Goal: Task Accomplishment & Management: Use online tool/utility

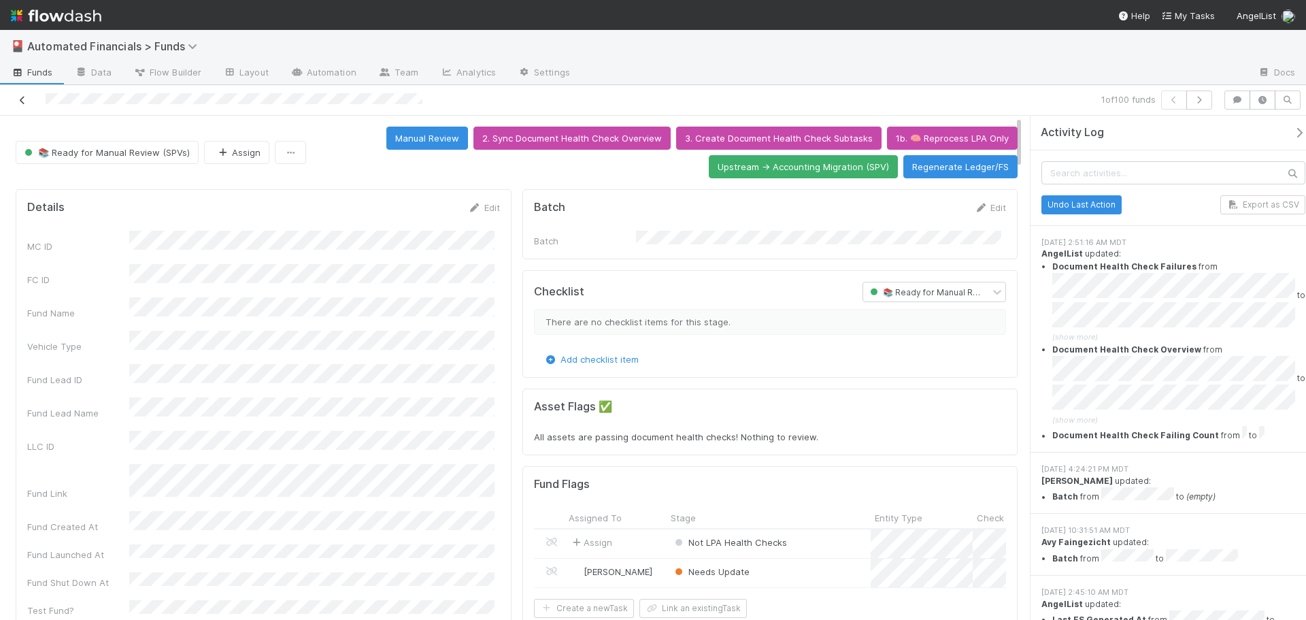
click at [20, 101] on icon at bounding box center [23, 100] width 14 height 9
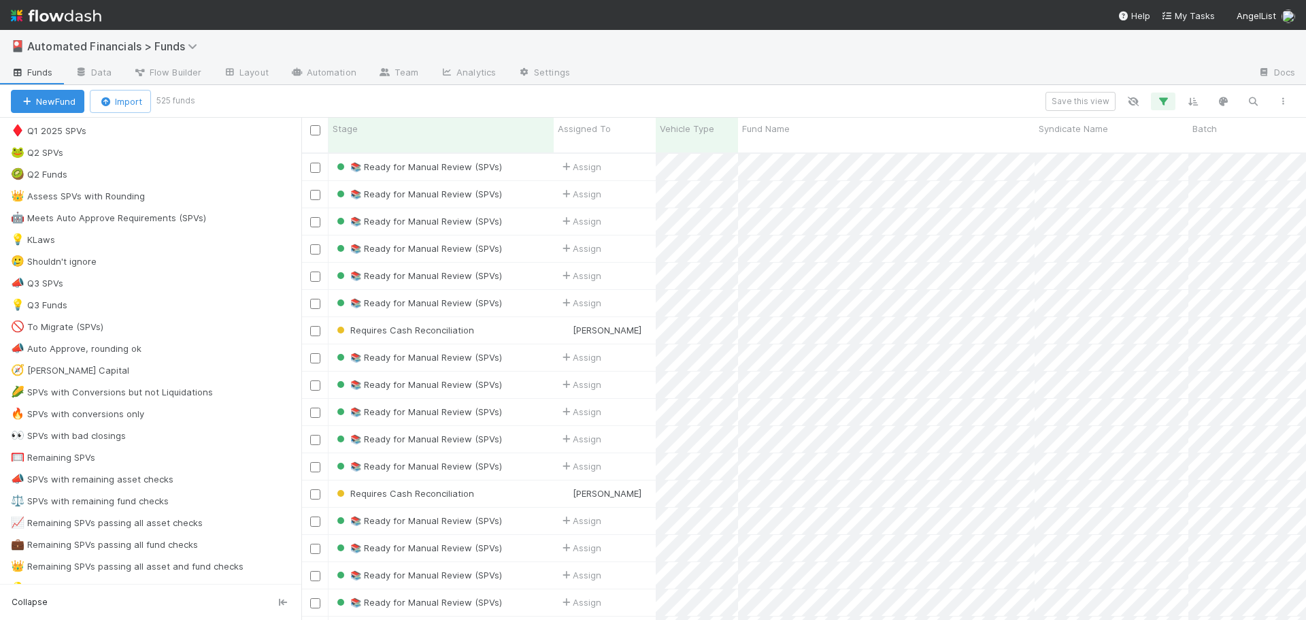
scroll to position [884, 0]
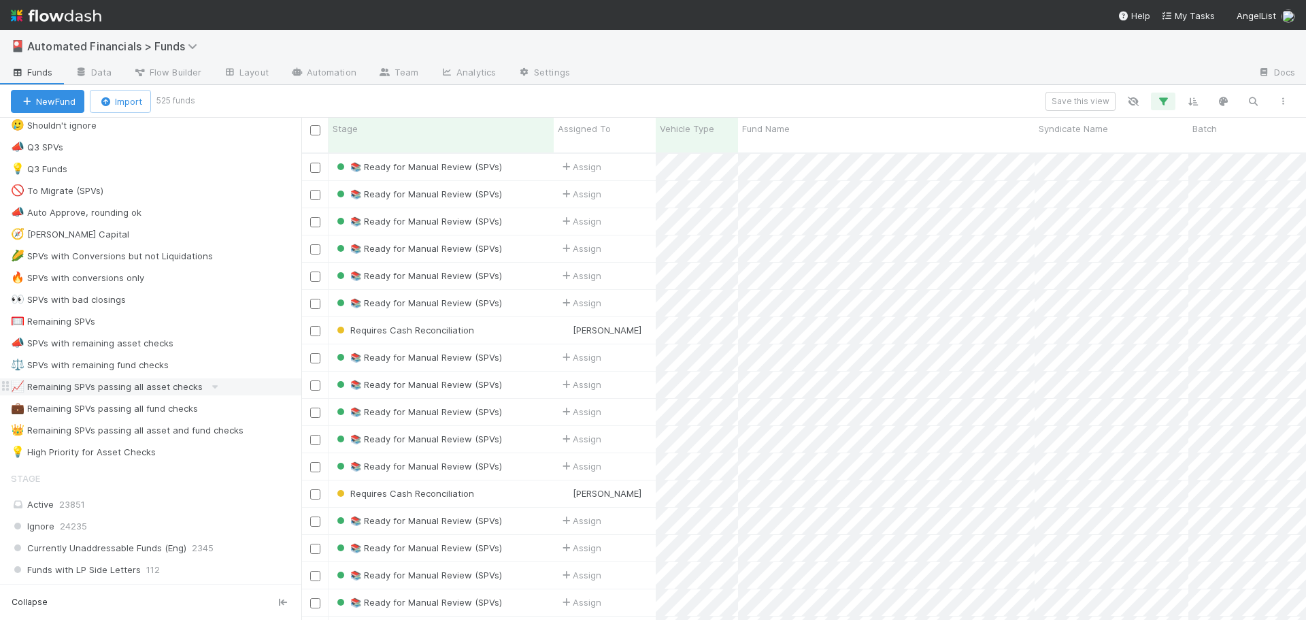
click at [109, 389] on div "📈 Remaining SPVs passing all asset checks" at bounding box center [107, 386] width 192 height 17
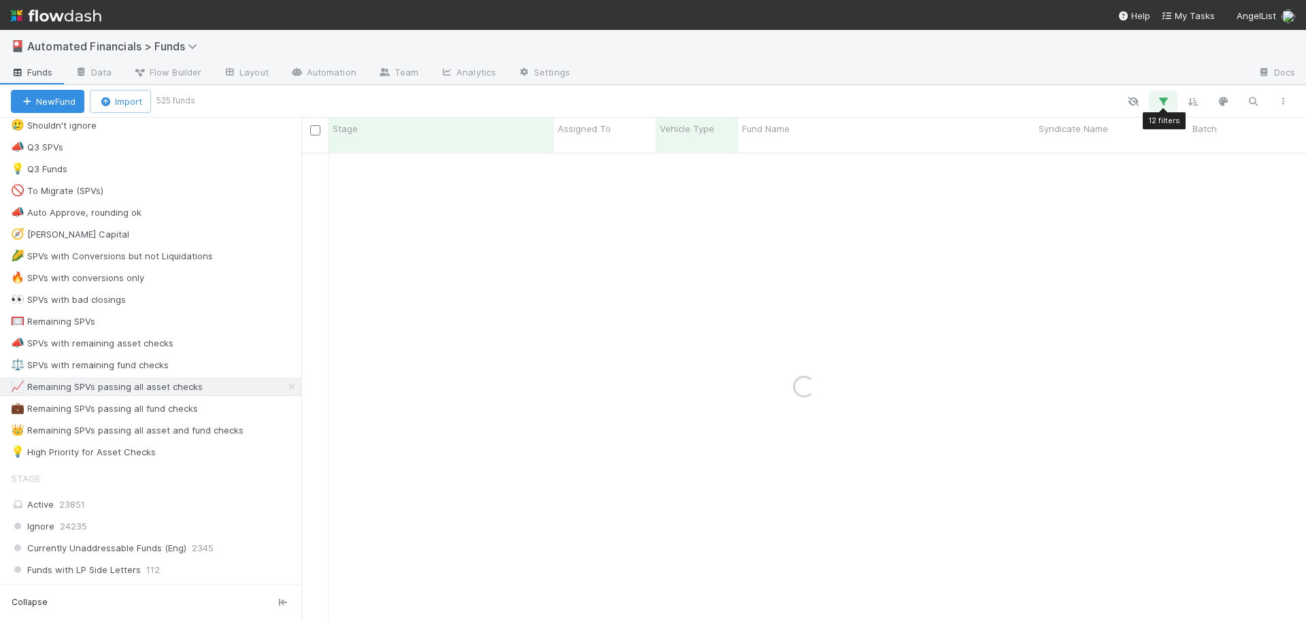
click at [1162, 103] on icon "button" at bounding box center [1163, 101] width 14 height 12
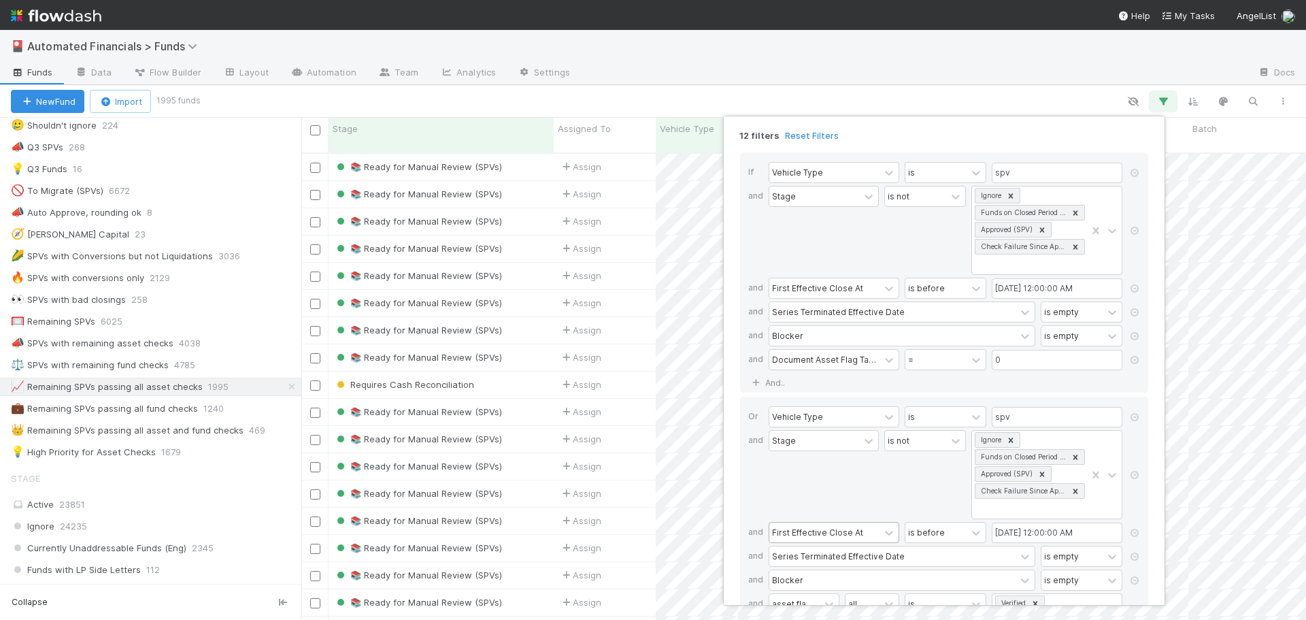
scroll to position [106, 0]
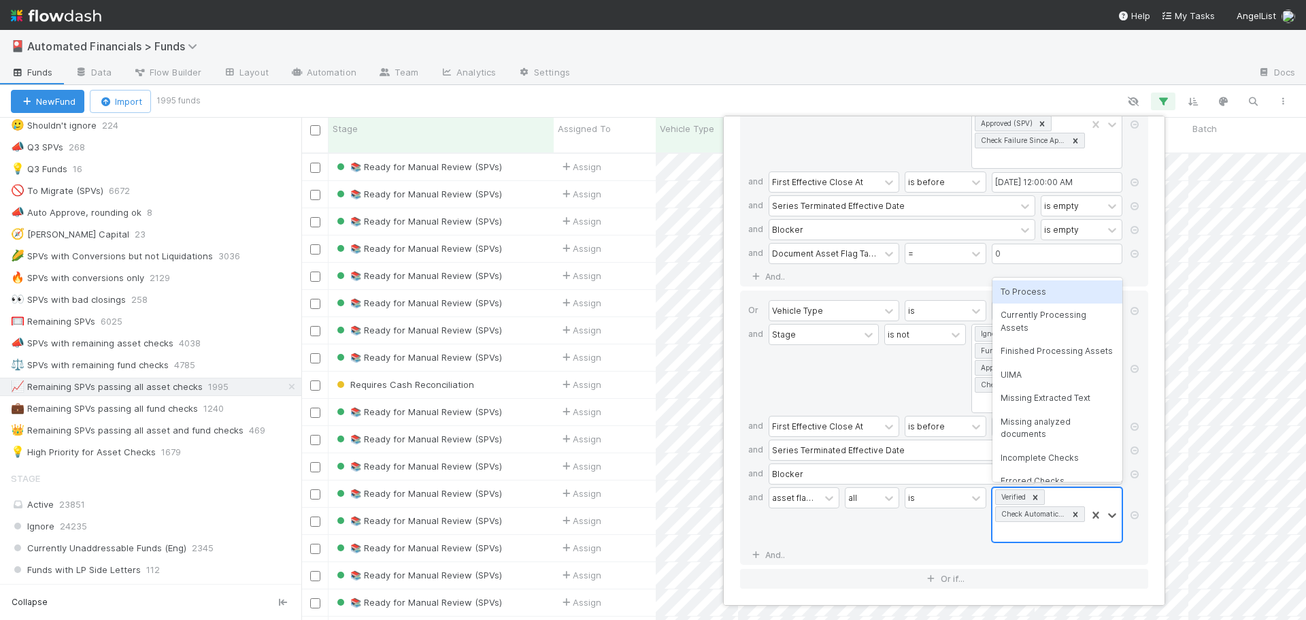
click at [1047, 514] on div "Check Automatically Resolved" at bounding box center [1032, 514] width 71 height 14
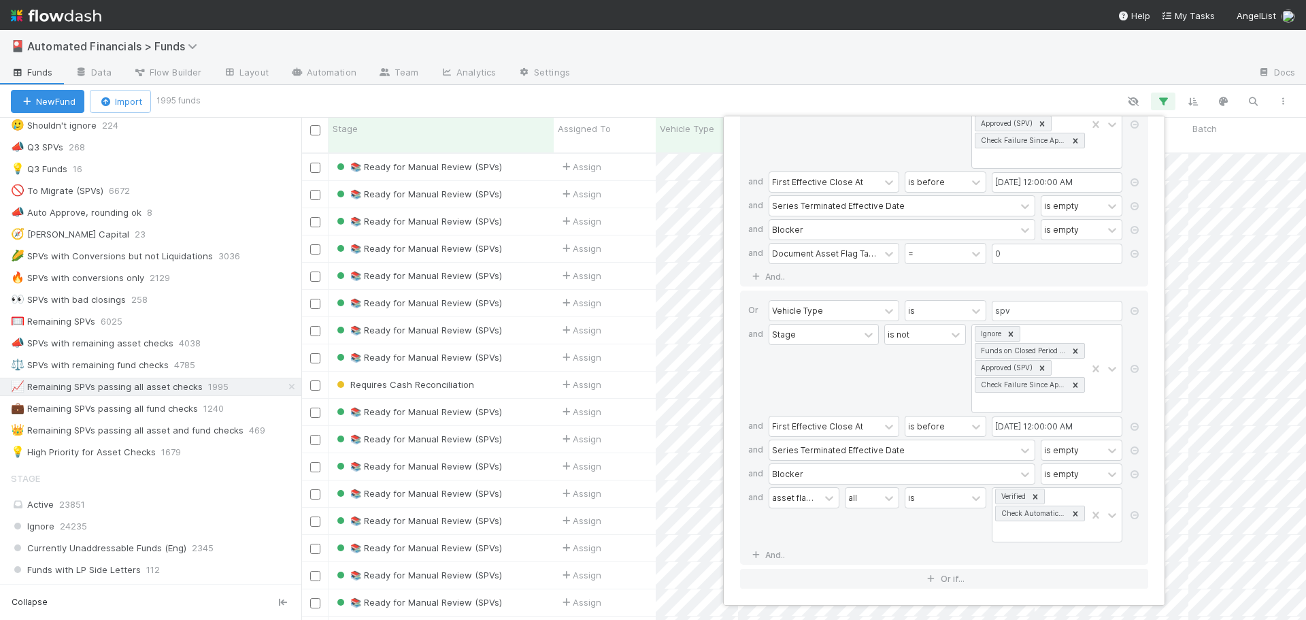
click at [887, 390] on div "is not" at bounding box center [925, 368] width 82 height 89
click at [807, 90] on div "12 filters Reset Filters If Vehicle Type is spv and Stage is not Ignore Funds o…" at bounding box center [653, 310] width 1306 height 620
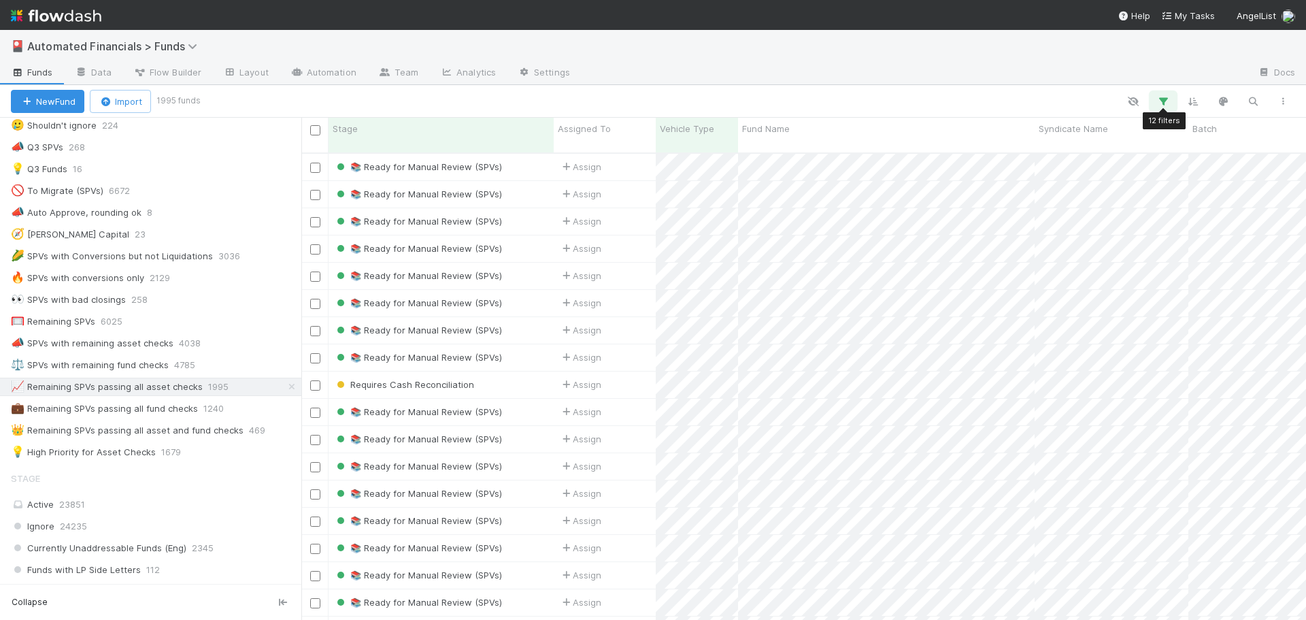
click at [1163, 99] on icon "button" at bounding box center [1163, 101] width 14 height 12
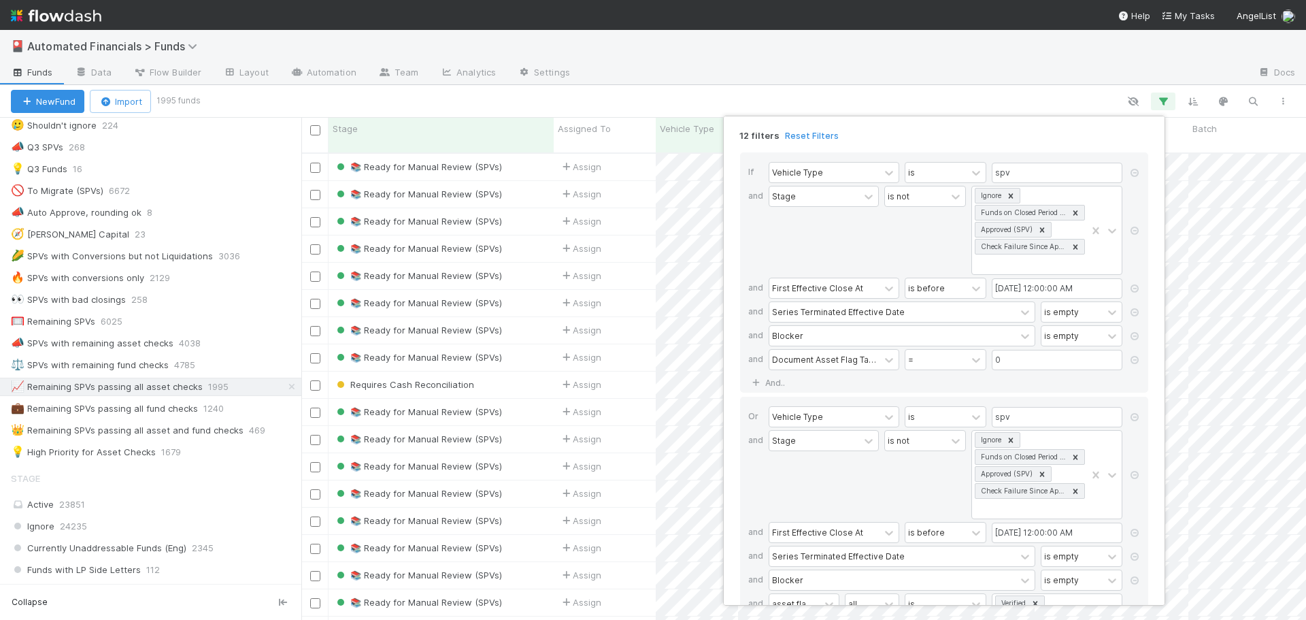
click at [772, 61] on div "12 filters Reset Filters If Vehicle Type is spv and Stage is not Ignore Funds o…" at bounding box center [653, 310] width 1306 height 620
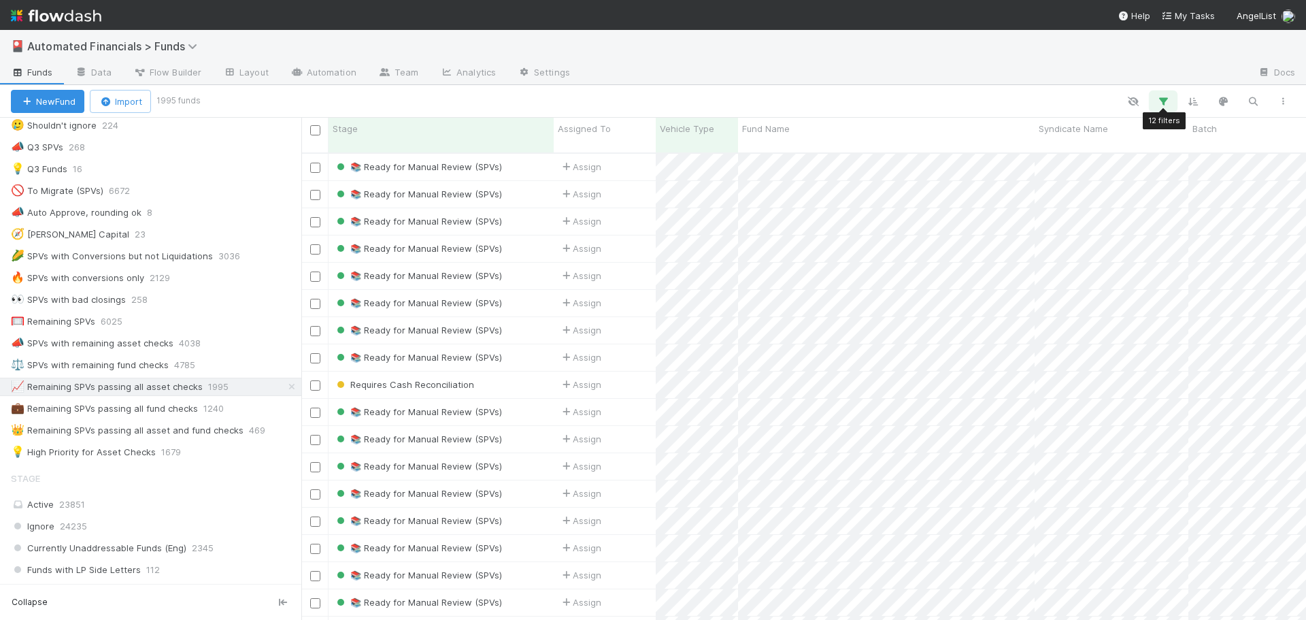
click at [1167, 100] on icon "button" at bounding box center [1163, 101] width 14 height 12
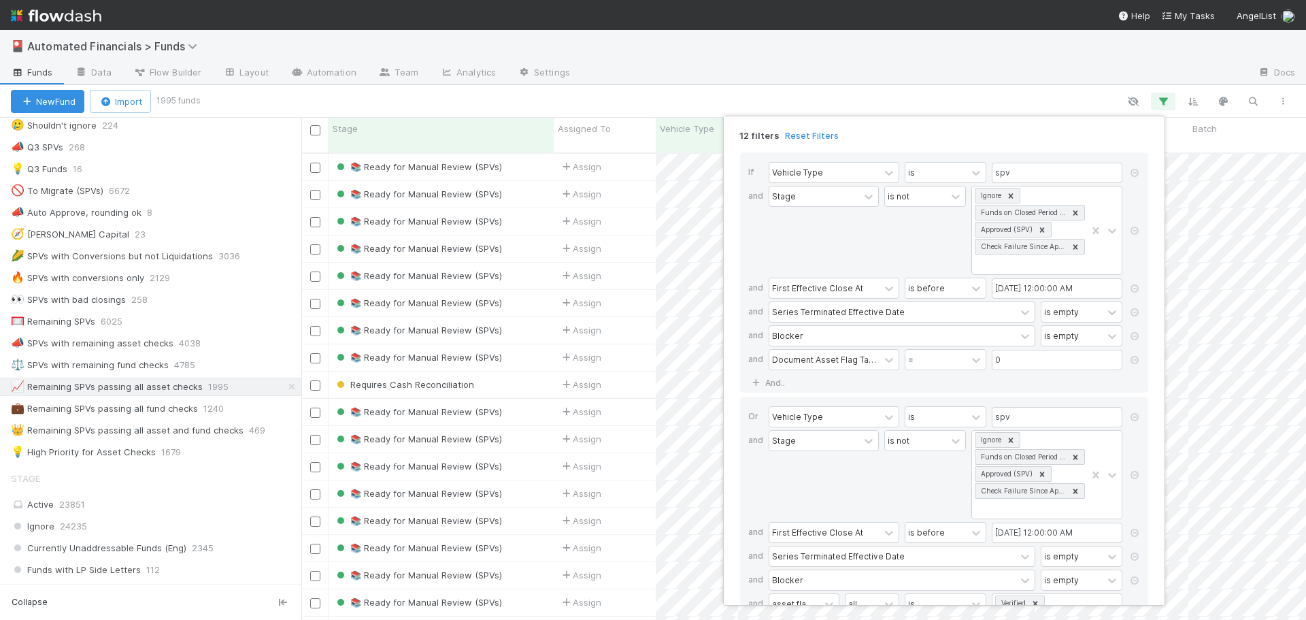
click at [1032, 92] on div "12 filters Reset Filters If Vehicle Type is spv and Stage is not Ignore Funds o…" at bounding box center [653, 310] width 1306 height 620
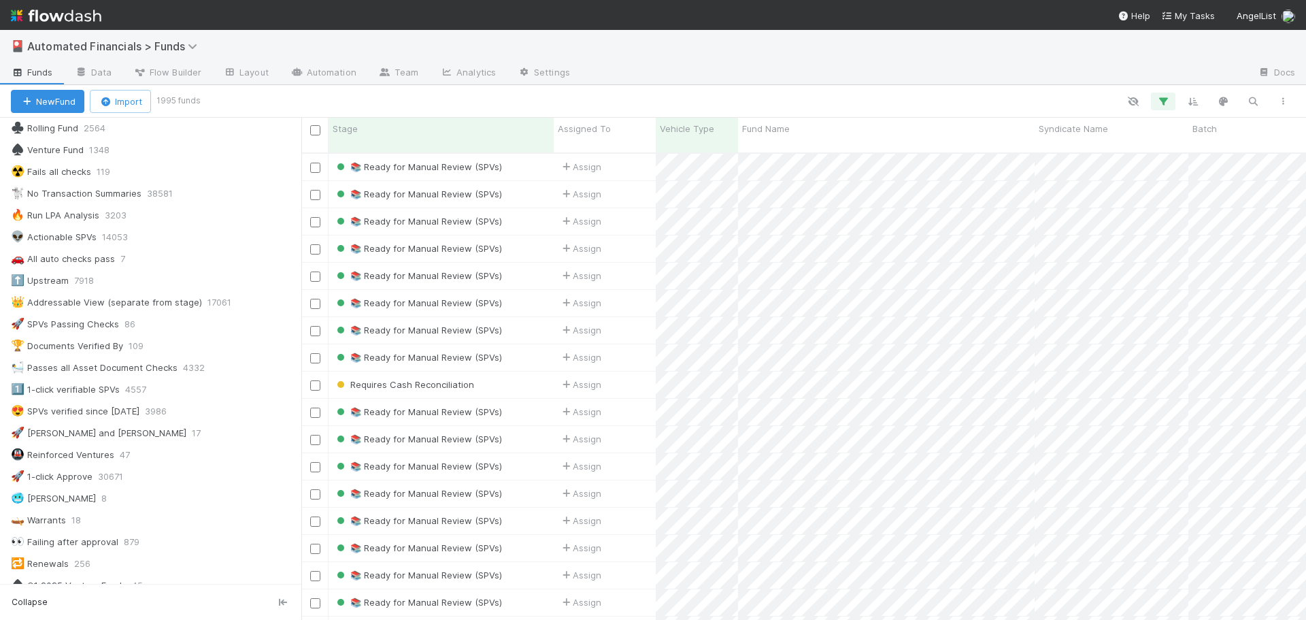
scroll to position [439, 0]
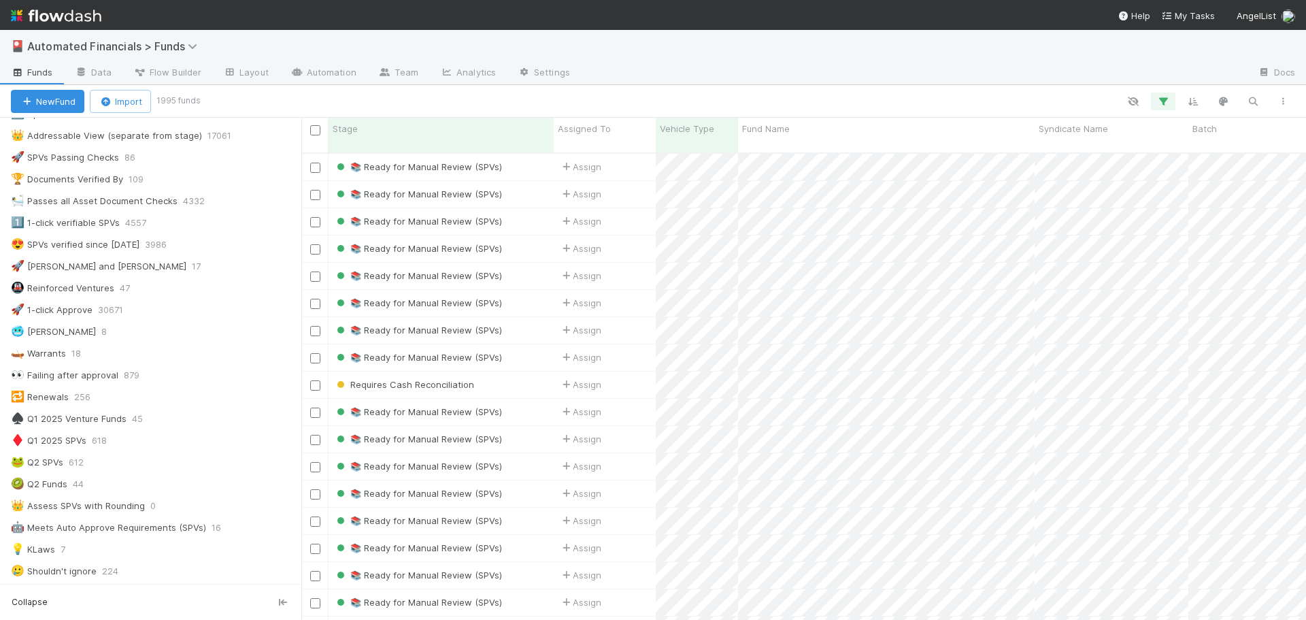
click at [99, 606] on div "💡 Q3 Funds 16" at bounding box center [156, 614] width 290 height 17
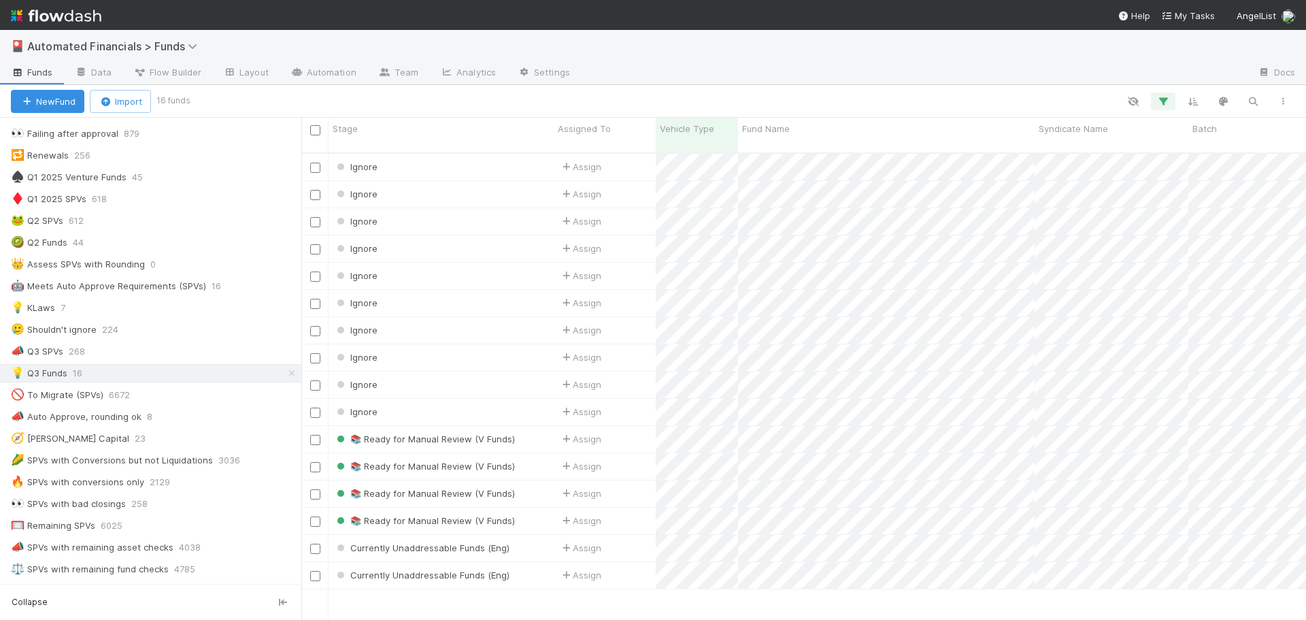
scroll to position [468, 994]
click at [131, 286] on div "🤖 Meets Auto Approve Requirements (SPVs)" at bounding box center [108, 285] width 195 height 17
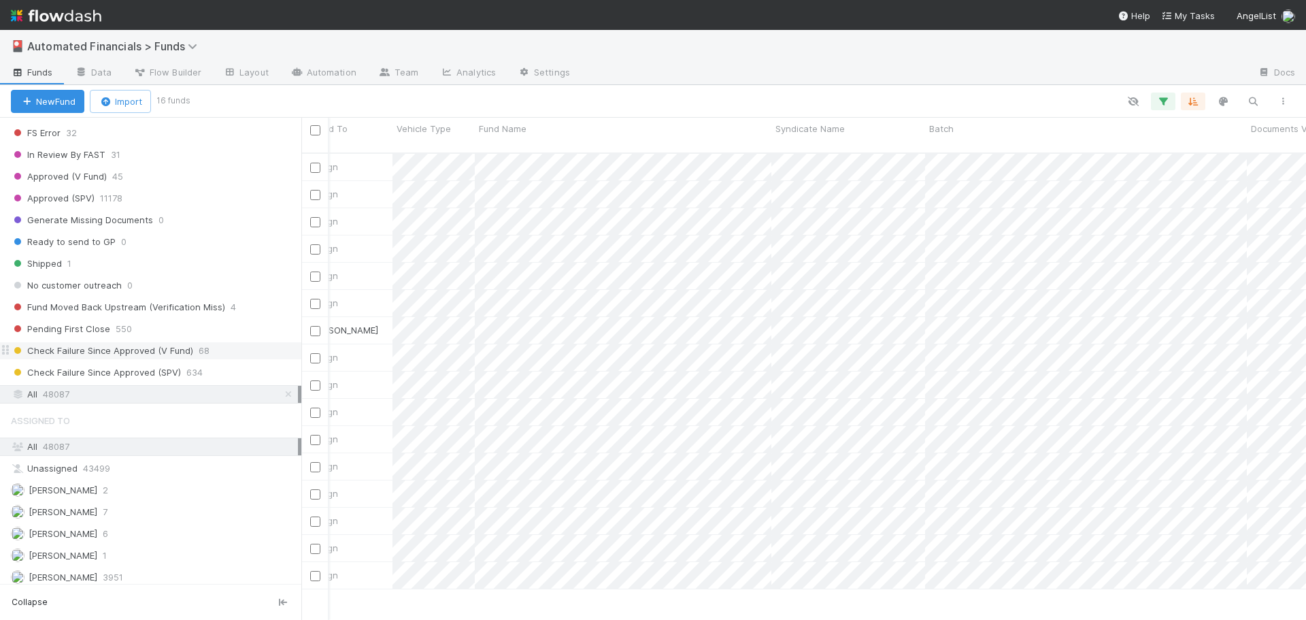
scroll to position [1914, 0]
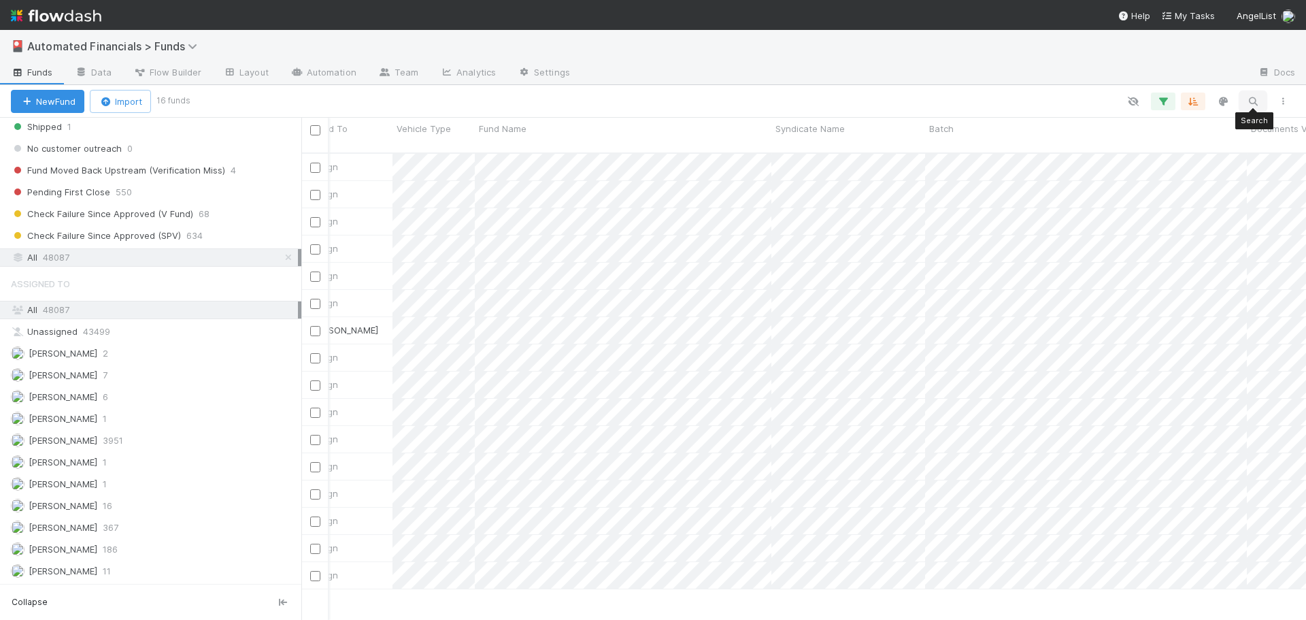
click at [1255, 102] on icon "button" at bounding box center [1253, 101] width 14 height 12
drag, startPoint x: 911, startPoint y: 96, endPoint x: 821, endPoint y: 113, distance: 92.0
click at [912, 96] on div at bounding box center [653, 310] width 1306 height 620
click at [52, 258] on span "48087" at bounding box center [56, 257] width 27 height 17
click at [1168, 102] on icon "button" at bounding box center [1163, 101] width 14 height 12
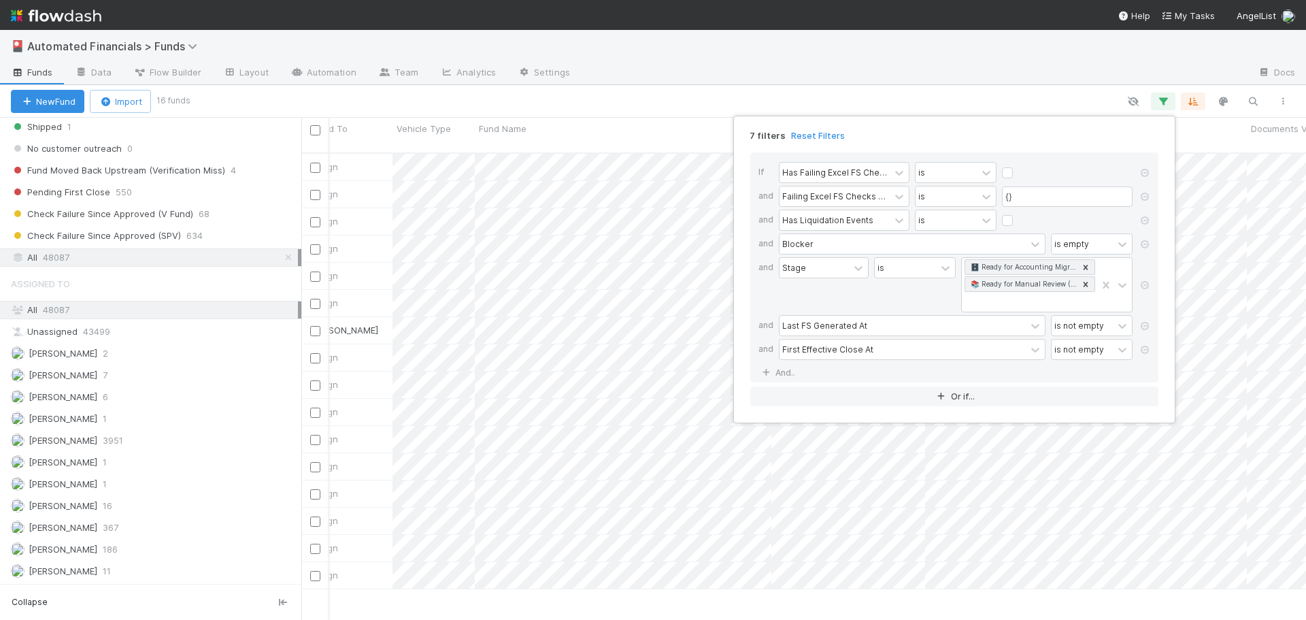
click at [828, 133] on link "Reset Filters" at bounding box center [818, 136] width 54 height 12
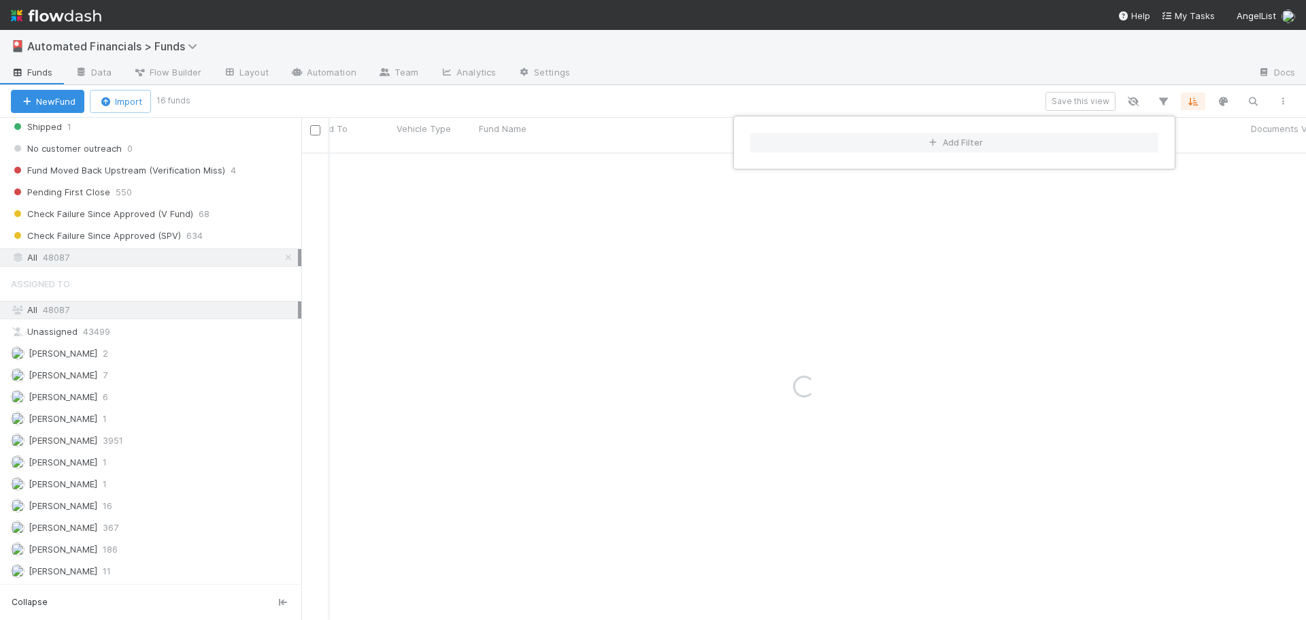
click at [1249, 99] on div "Add Filter" at bounding box center [653, 310] width 1306 height 620
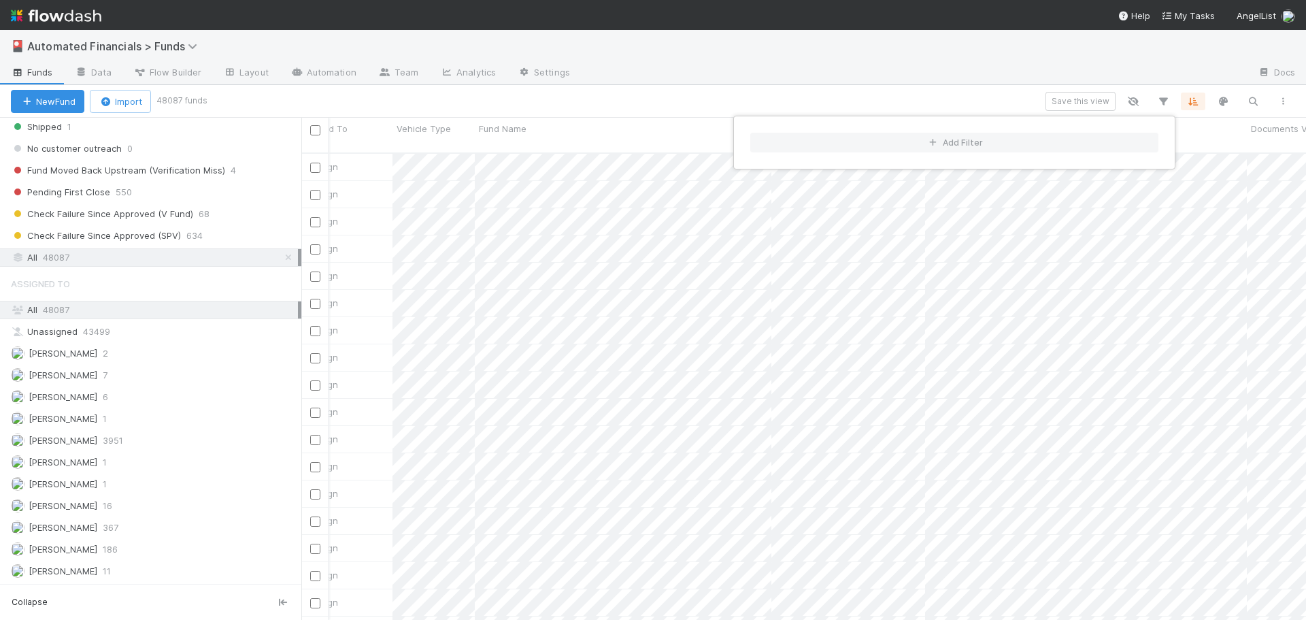
scroll to position [468, 994]
click at [1250, 101] on div "Add Filter" at bounding box center [653, 310] width 1306 height 620
click at [1251, 100] on icon "button" at bounding box center [1253, 101] width 14 height 12
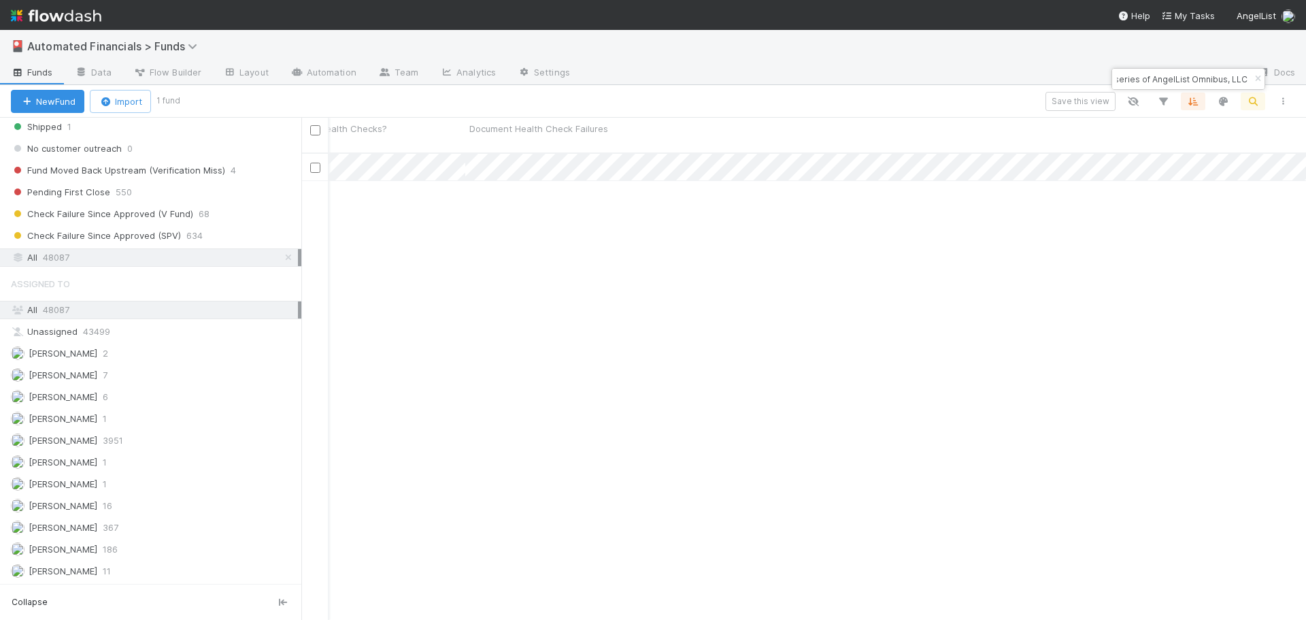
scroll to position [0, 0]
type input "A-SHM-16-Fund, a series of AngelList Omnibus, LLC"
click at [1259, 80] on icon "button" at bounding box center [1258, 79] width 14 height 8
click at [1249, 99] on icon "button" at bounding box center [1253, 101] width 14 height 12
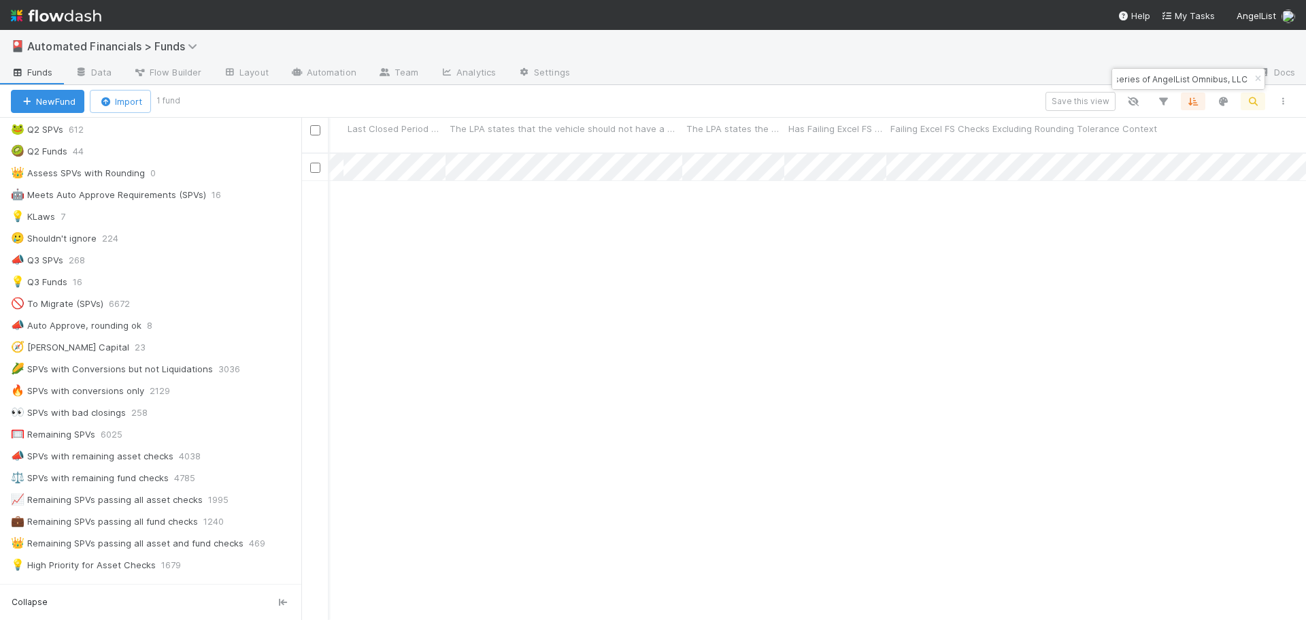
scroll to position [758, 0]
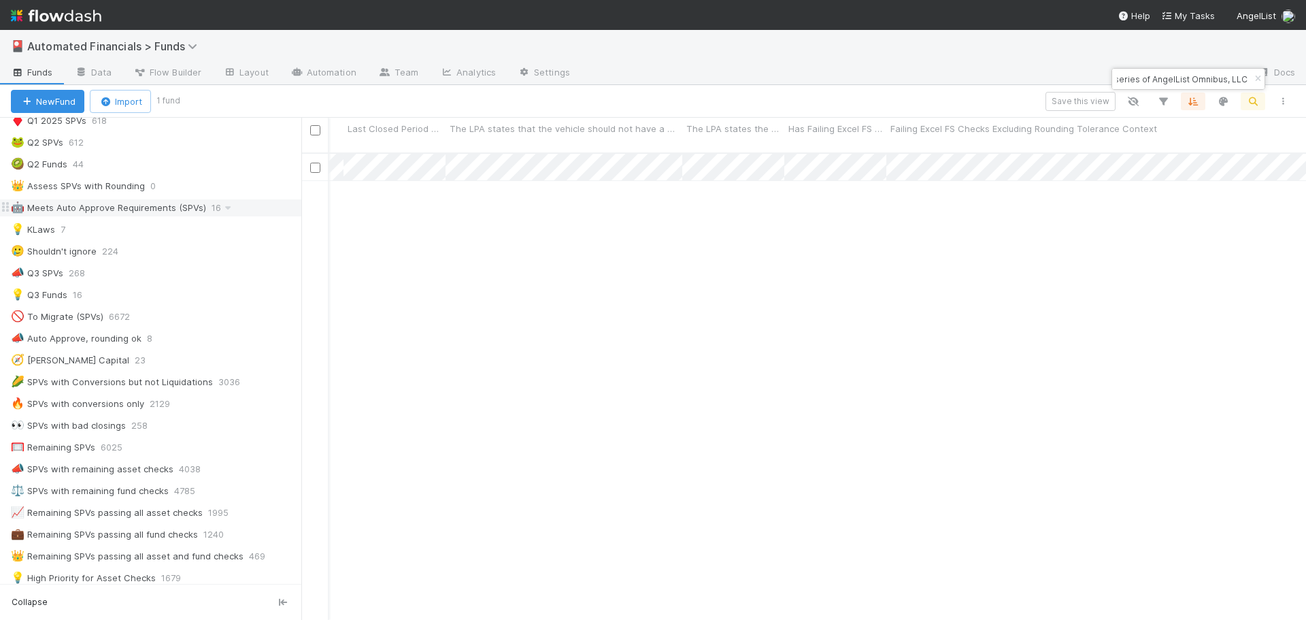
type input "TicTac 7, a series of AngelList Omnibus, LLC"
click at [155, 211] on div "🤖 Meets Auto Approve Requirements (SPVs)" at bounding box center [108, 207] width 195 height 17
click at [1168, 101] on icon "button" at bounding box center [1163, 101] width 14 height 12
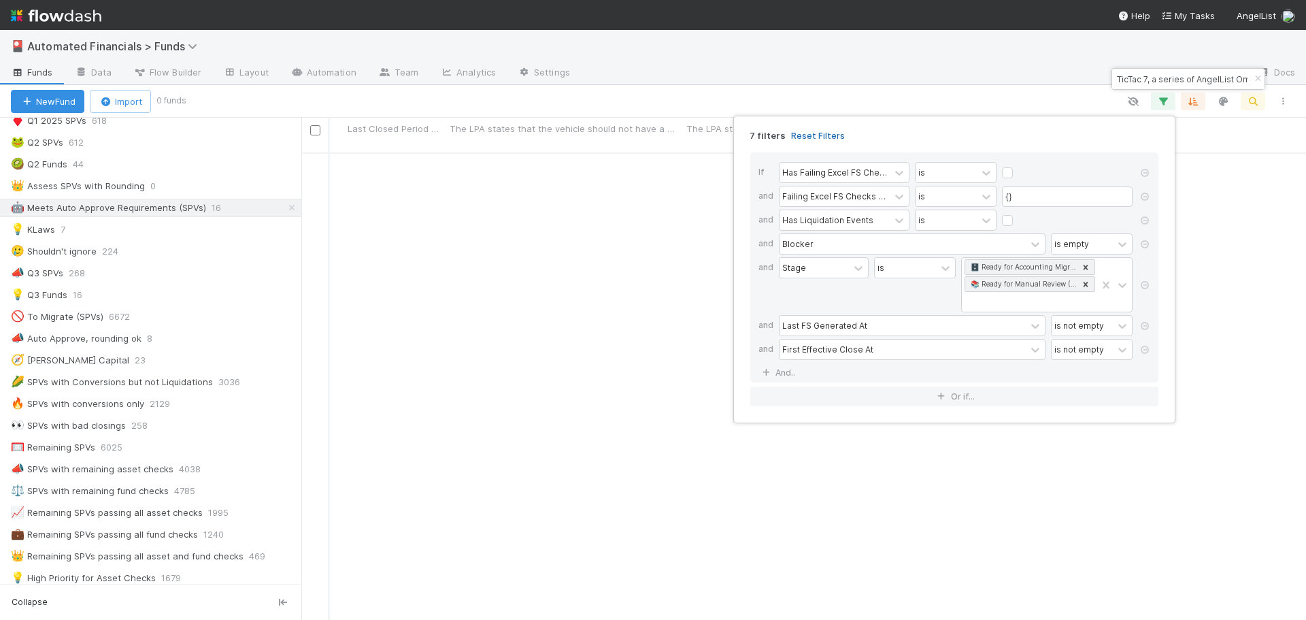
click at [806, 135] on link "Reset Filters" at bounding box center [818, 136] width 54 height 12
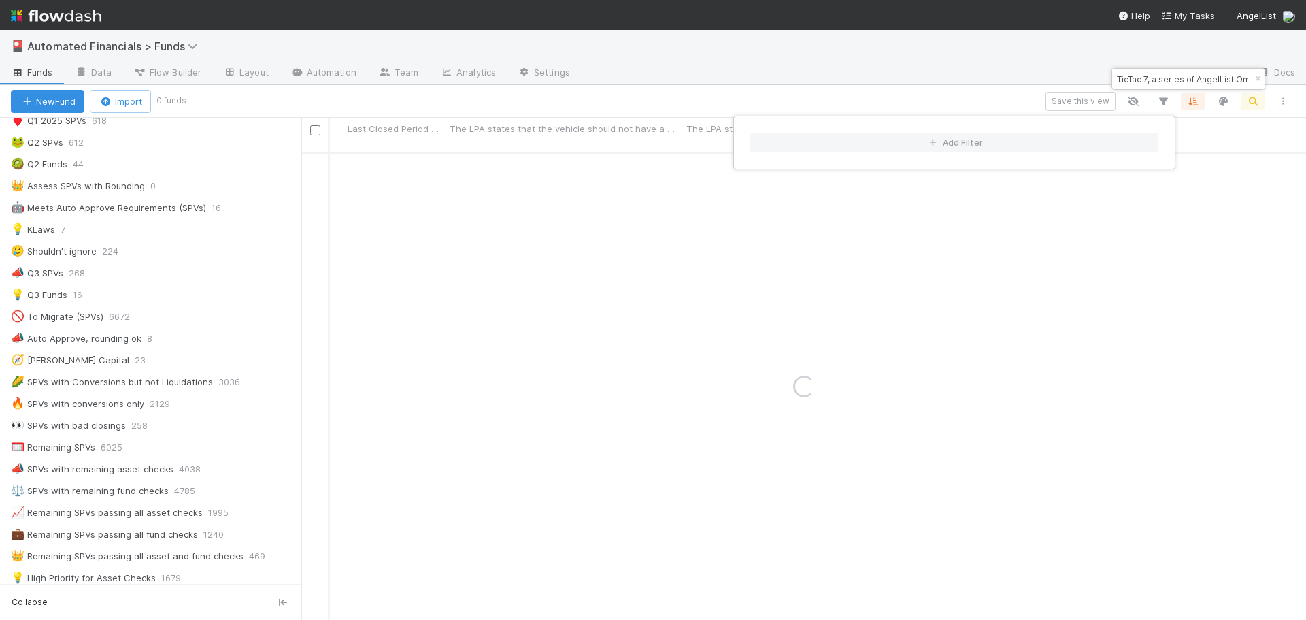
click at [866, 388] on div "Add Filter" at bounding box center [653, 310] width 1306 height 620
click at [930, 277] on div "Add Filter" at bounding box center [653, 310] width 1306 height 620
click at [897, 405] on div "Ignore Assign [DATE] 3:32:27 PM [DATE] 1:11:04 AM 17 2 0" at bounding box center [803, 392] width 1004 height 477
click at [1057, 537] on div "Ignore Assign [DATE] 3:32:27 PM [DATE] 1:11:04 AM 17 2 0" at bounding box center [803, 392] width 1004 height 477
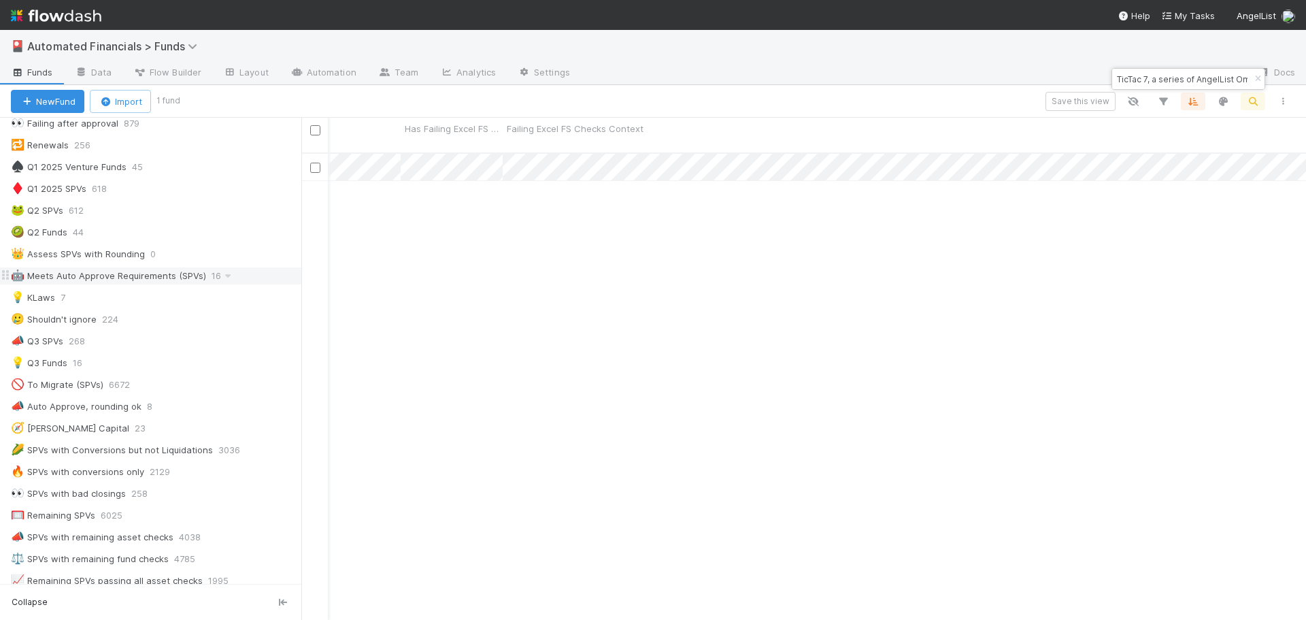
click at [107, 279] on div "🤖 Meets Auto Approve Requirements (SPVs)" at bounding box center [108, 275] width 195 height 17
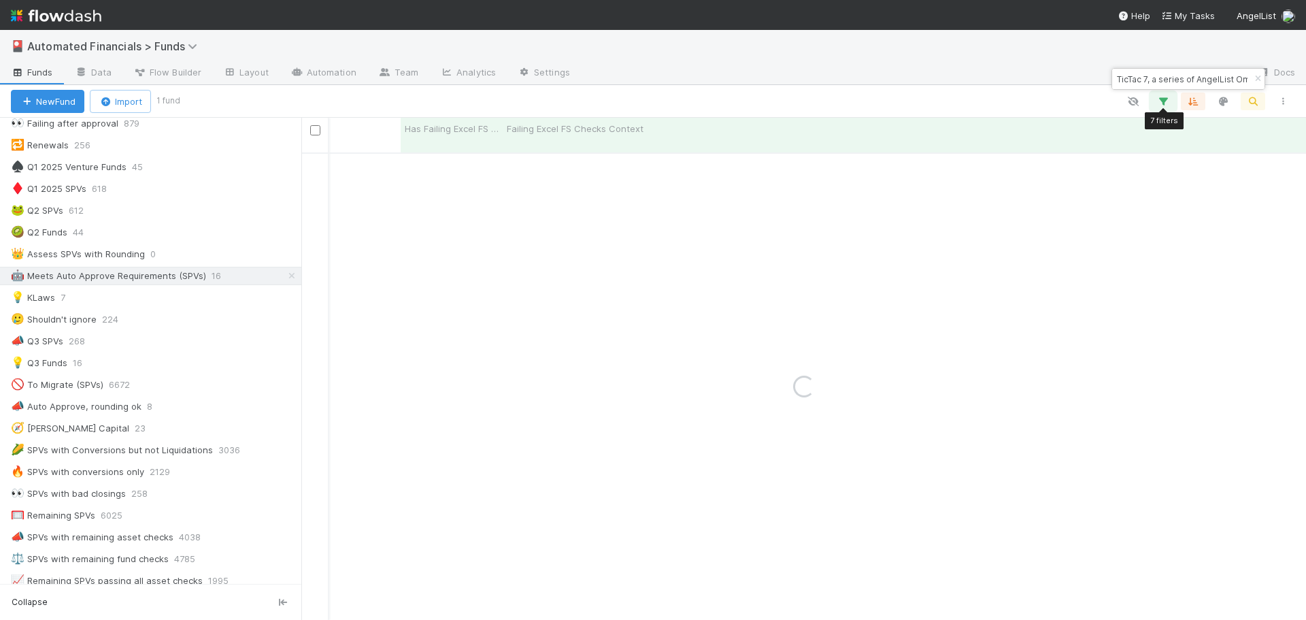
click at [1168, 99] on icon "button" at bounding box center [1163, 101] width 14 height 12
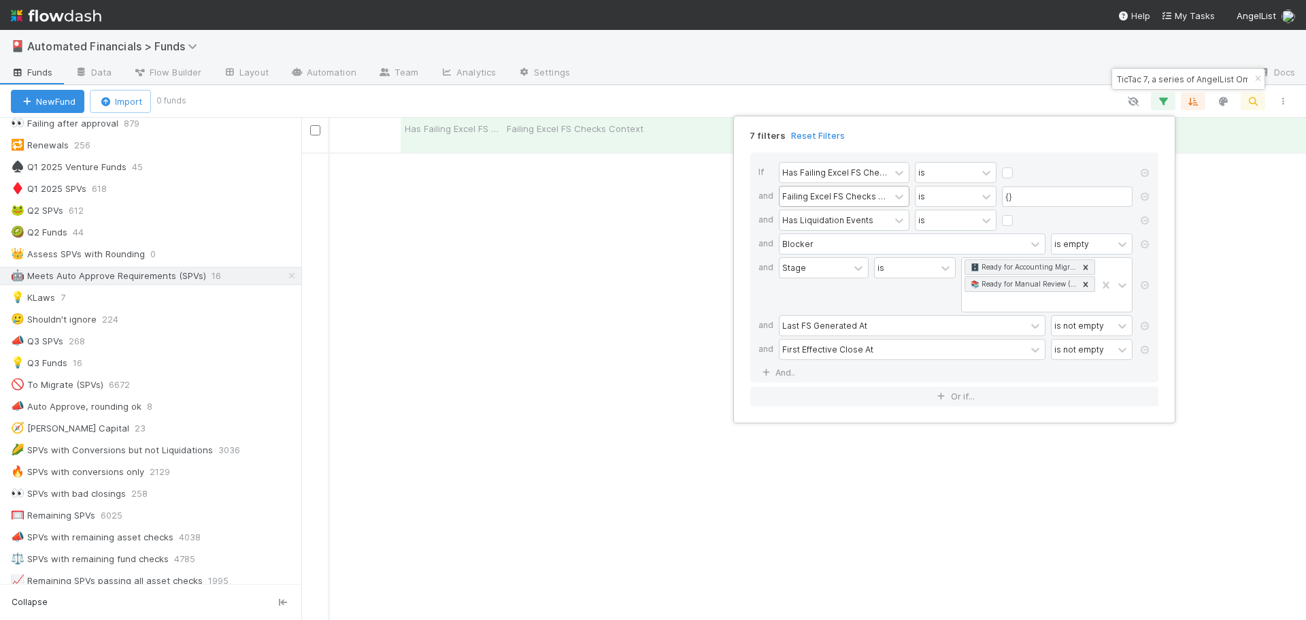
click at [839, 197] on div "Failing Excel FS Checks Context" at bounding box center [834, 196] width 105 height 12
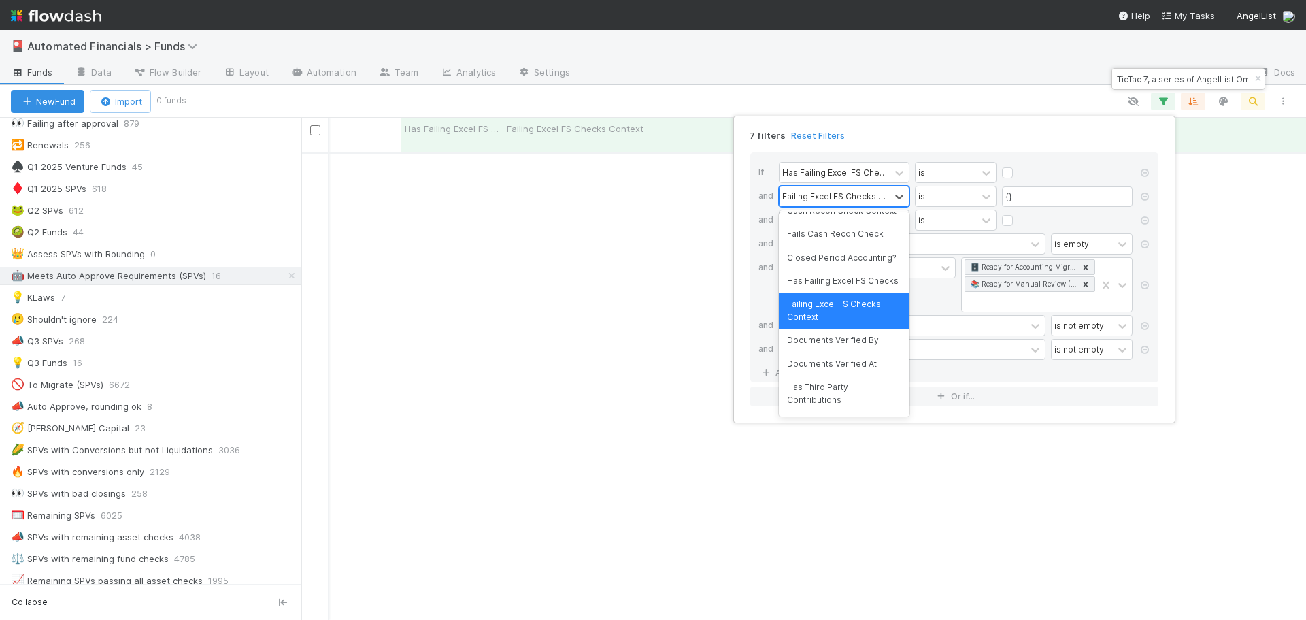
click at [839, 197] on div "Failing Excel FS Checks Context" at bounding box center [834, 196] width 105 height 12
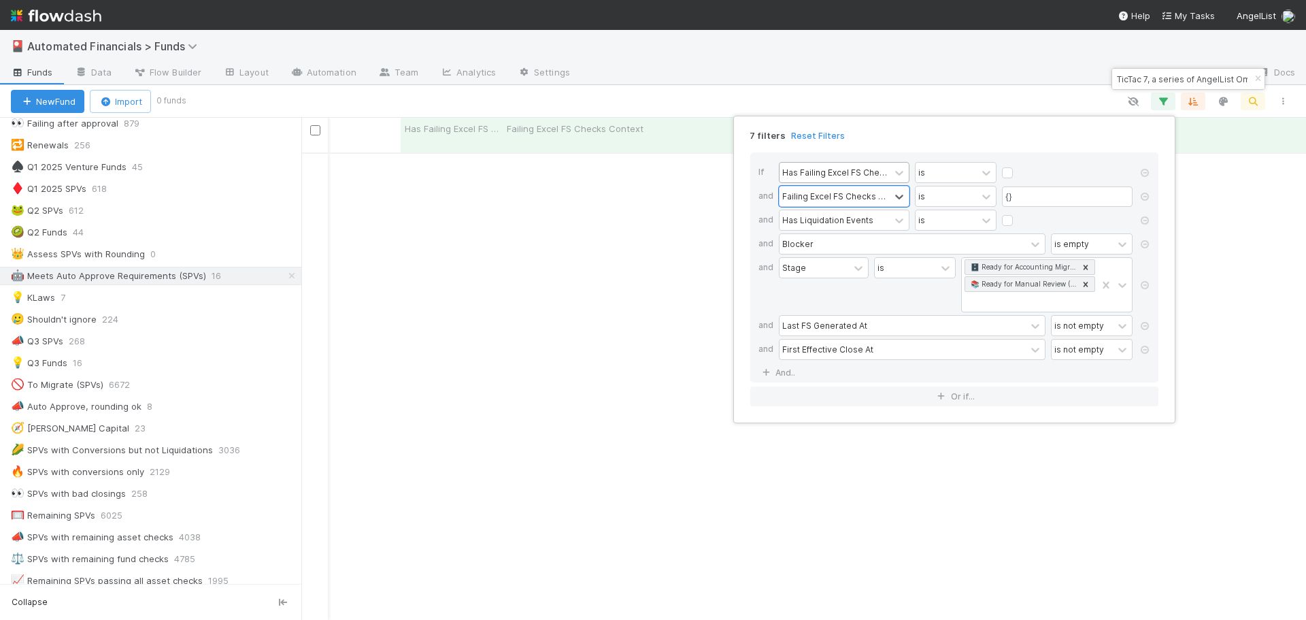
click at [837, 165] on div "Has Failing Excel FS Checks" at bounding box center [834, 173] width 110 height 20
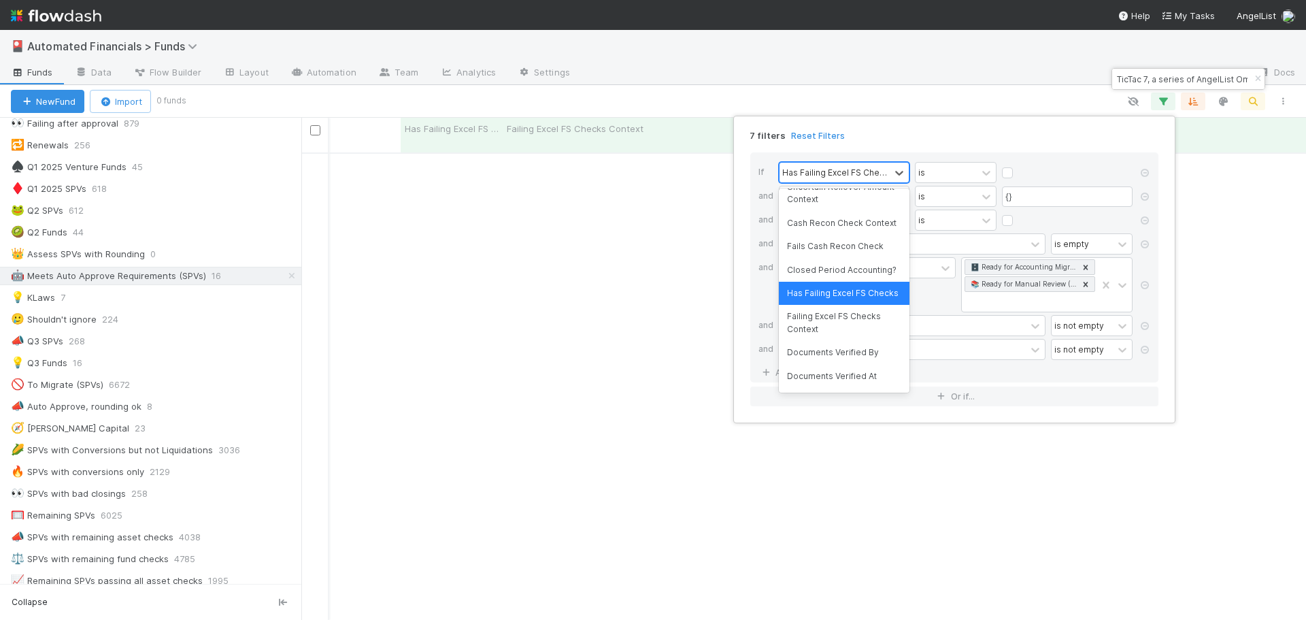
click at [841, 173] on div "Has Failing Excel FS Checks" at bounding box center [834, 172] width 105 height 12
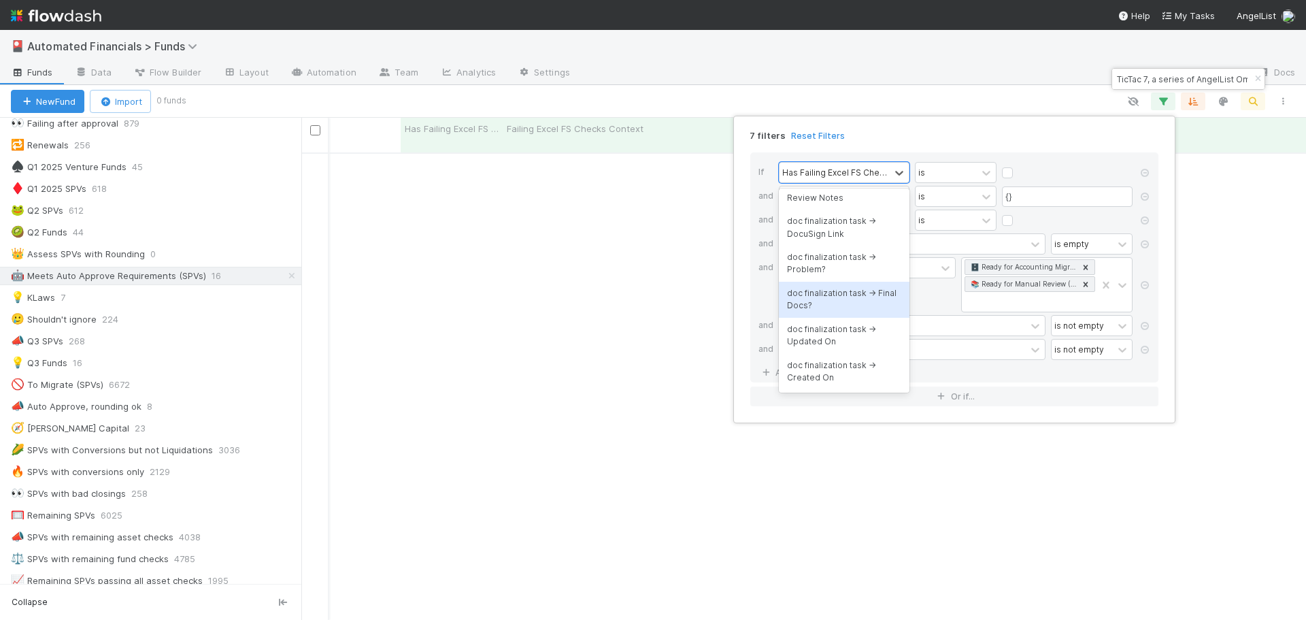
click at [955, 134] on div "7 filters Reset Filters" at bounding box center [954, 132] width 430 height 20
drag, startPoint x: 1145, startPoint y: 195, endPoint x: 1054, endPoint y: 123, distance: 115.7
click at [1145, 195] on icon at bounding box center [1145, 196] width 14 height 8
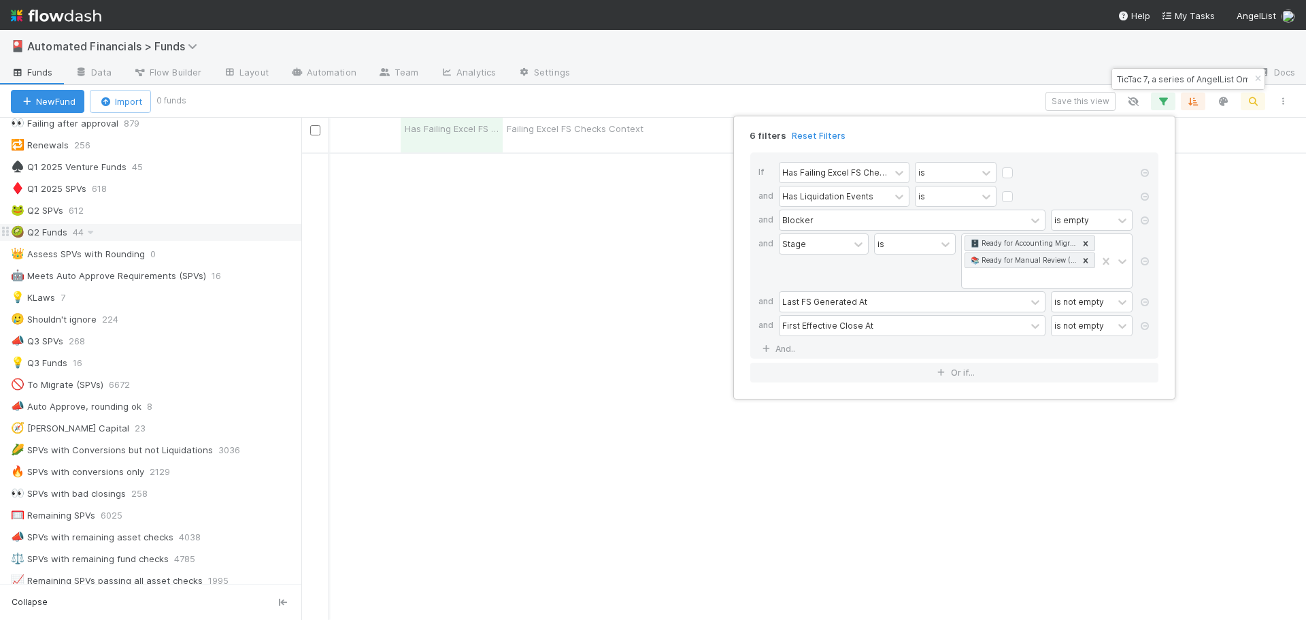
click at [951, 143] on div "If Has Failing Excel FS Checks is and Has Liquidation Events is and Blocker is …" at bounding box center [954, 267] width 430 height 252
click at [603, 243] on div "6 filters Reset Filters If Has Failing Excel FS Checks is and Has Liquidation E…" at bounding box center [653, 310] width 1306 height 620
click at [773, 99] on div "Save this view" at bounding box center [741, 101] width 1114 height 19
click at [774, 97] on div "Save this view" at bounding box center [741, 101] width 1114 height 19
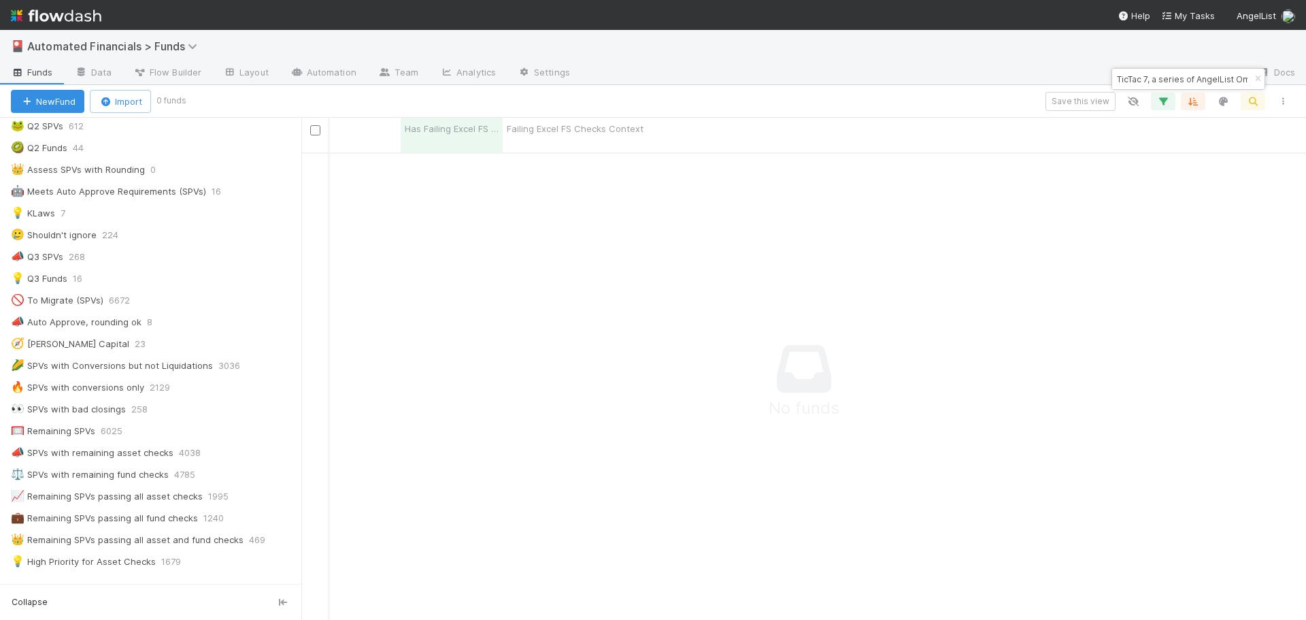
scroll to position [843, 0]
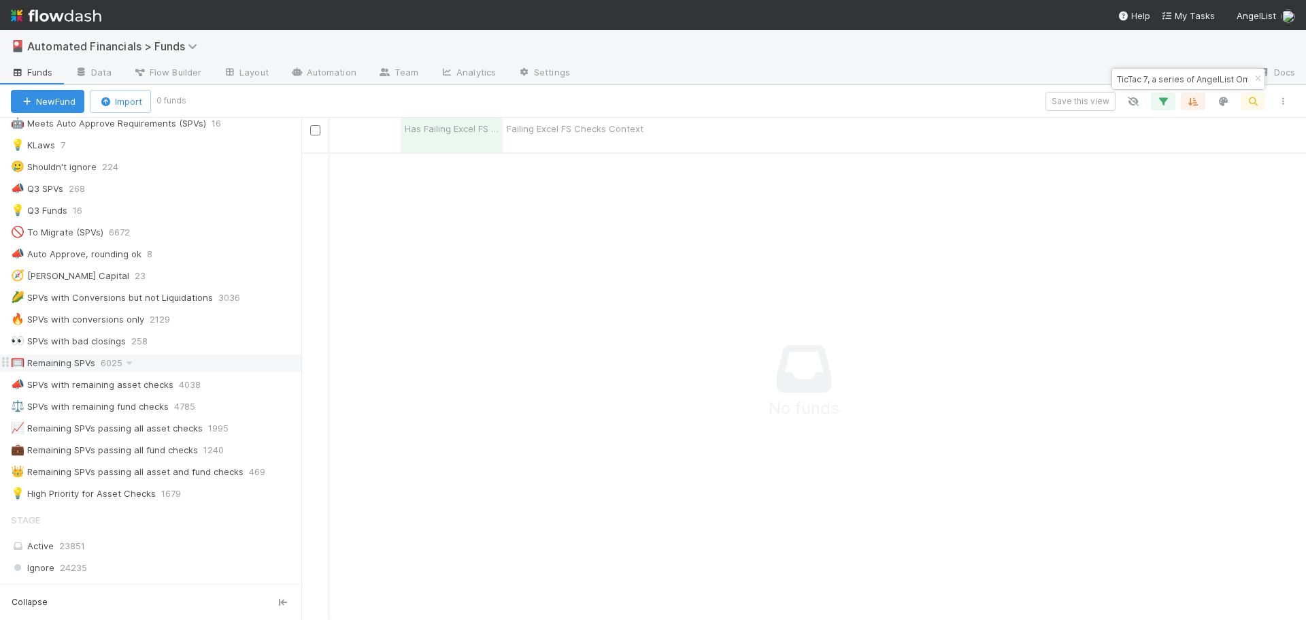
click at [73, 361] on div "🥅 Remaining SPVs" at bounding box center [53, 362] width 84 height 17
click at [1257, 78] on icon "button" at bounding box center [1258, 79] width 14 height 8
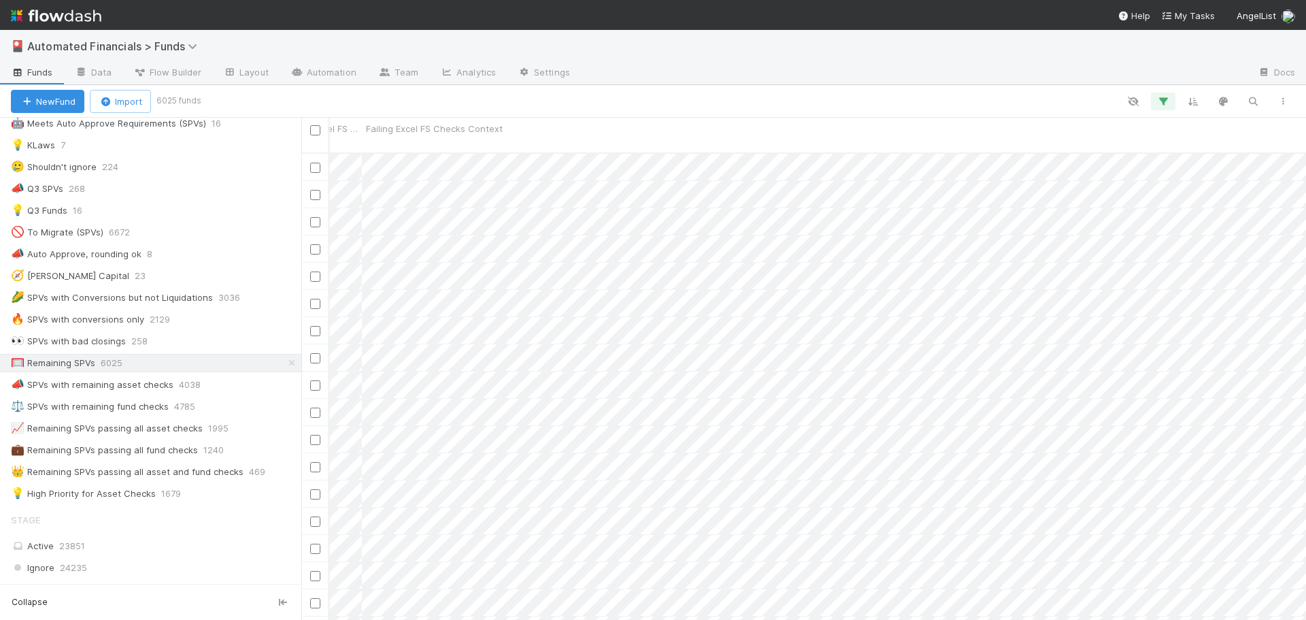
click at [663, 56] on div "🎴 Automated Financials > Funds" at bounding box center [653, 46] width 1306 height 33
click at [473, 42] on div "🎴 Automated Financials > Funds" at bounding box center [653, 46] width 1306 height 33
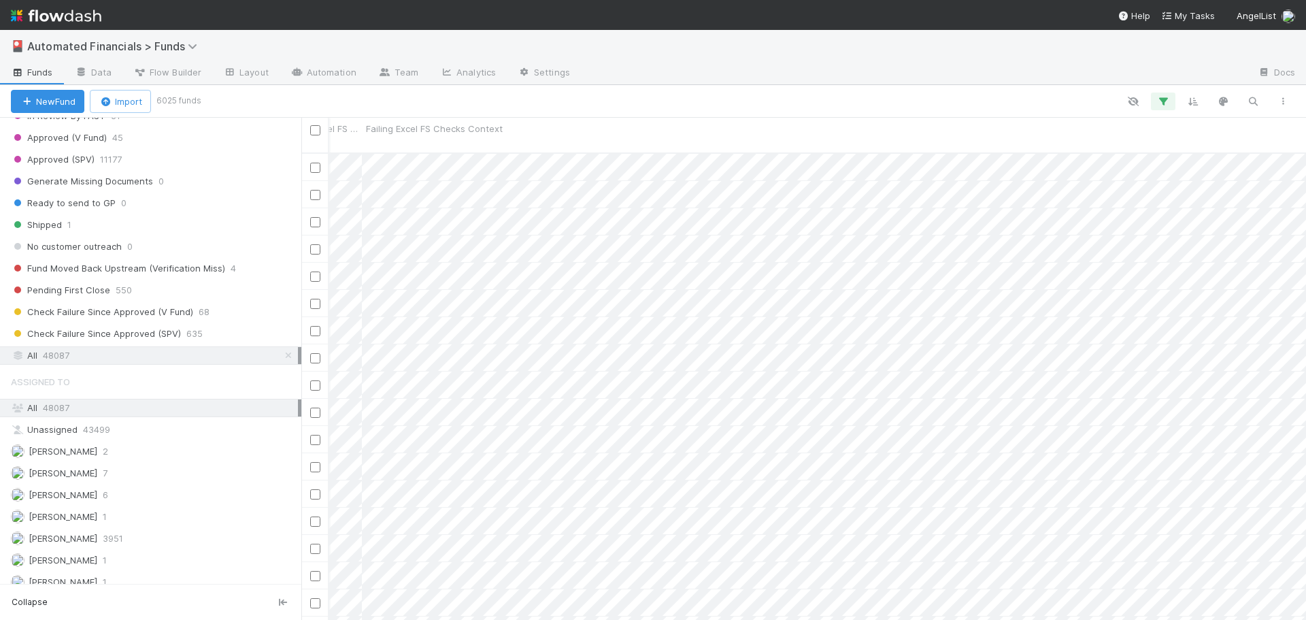
scroll to position [1863, 0]
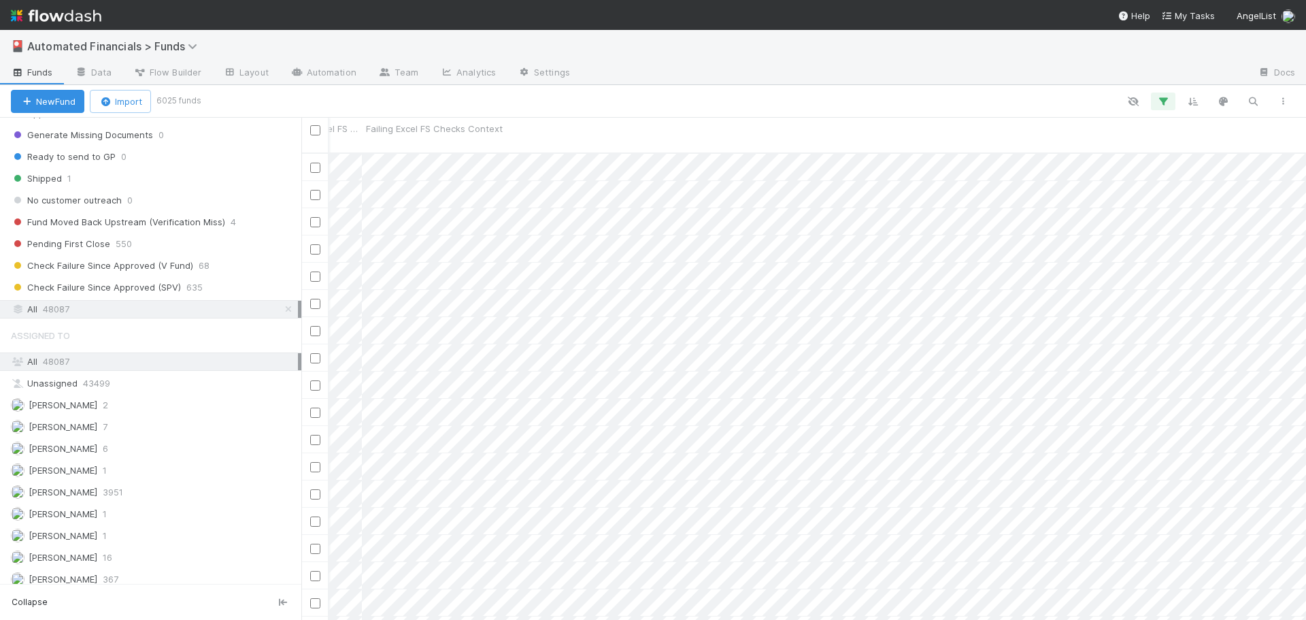
click at [54, 309] on span "48087" at bounding box center [56, 309] width 27 height 17
click at [1248, 103] on icon "button" at bounding box center [1253, 101] width 14 height 12
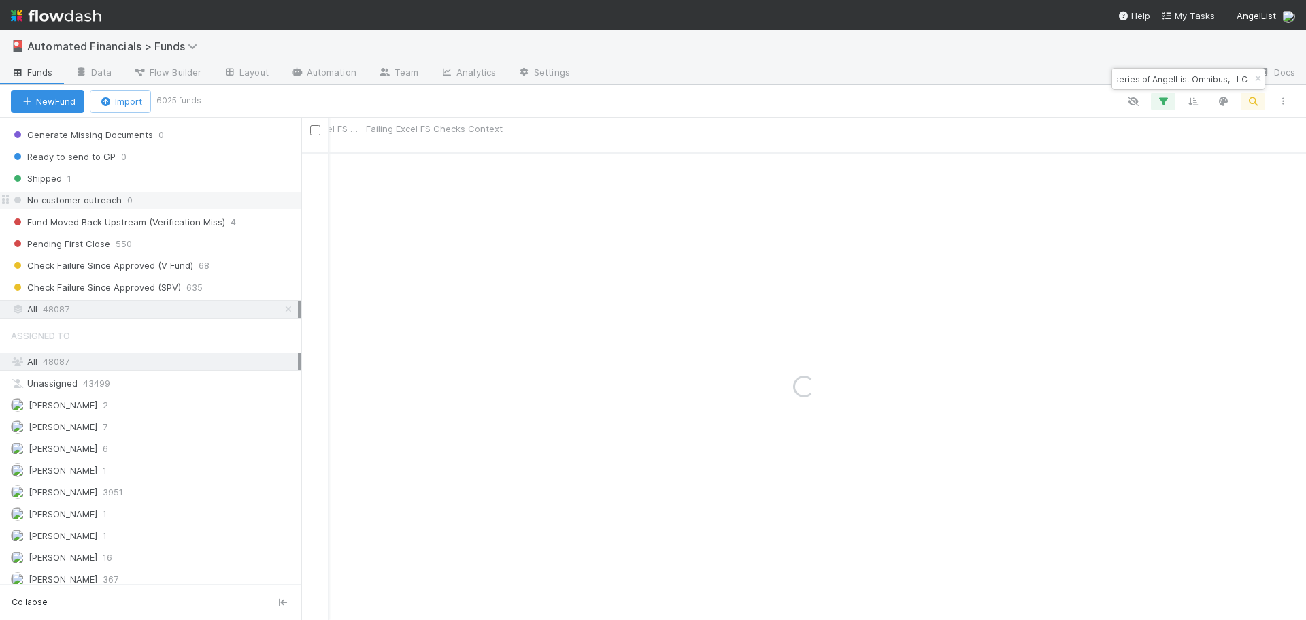
type input "TicTac 7, a series of AngelList Omnibus, LLC"
click at [1163, 104] on icon "button" at bounding box center [1163, 101] width 14 height 12
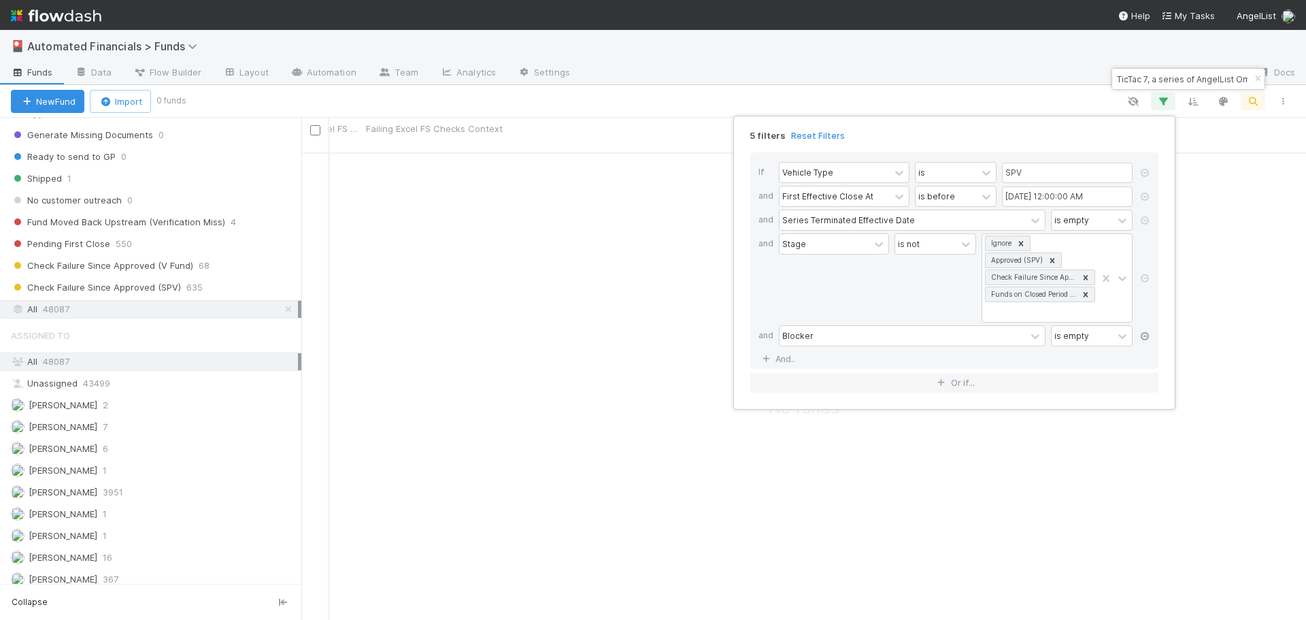
click at [1143, 335] on icon at bounding box center [1145, 336] width 14 height 8
click at [1147, 277] on icon at bounding box center [1145, 278] width 14 height 8
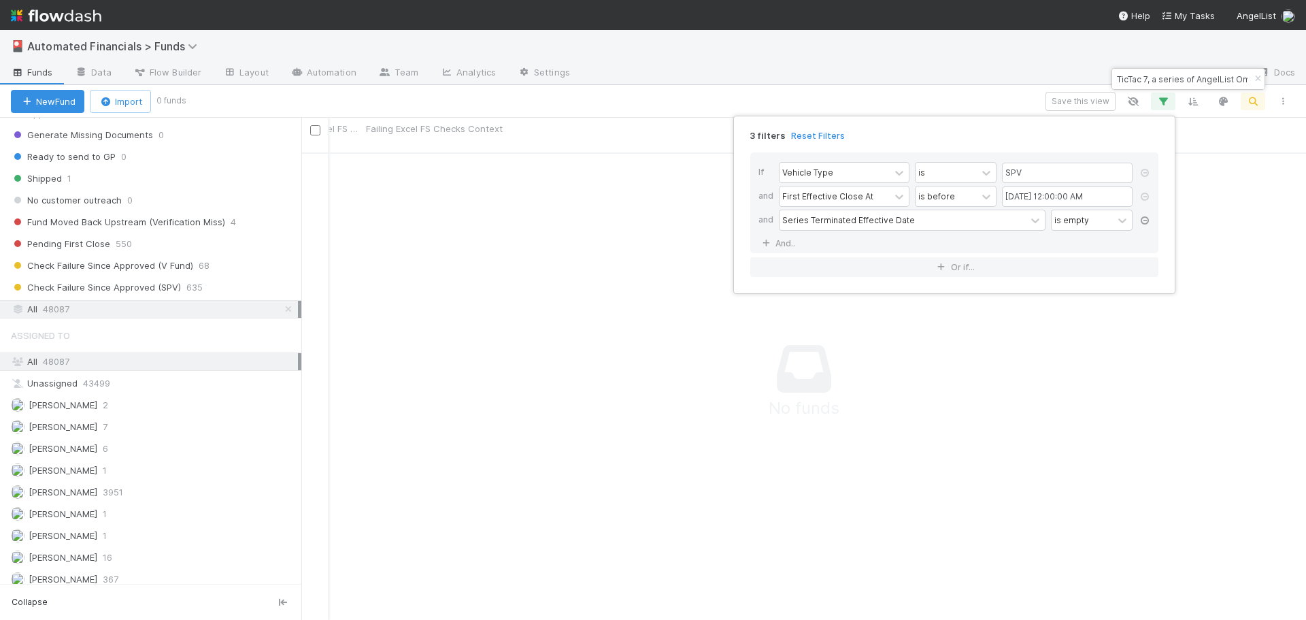
click at [1143, 219] on icon at bounding box center [1145, 220] width 14 height 8
click at [913, 98] on div "2 filters Reset Filters If Vehicle Type is SPV and First Effective Close At is …" at bounding box center [653, 310] width 1306 height 620
click at [1072, 616] on div "2 filters Reset Filters If Vehicle Type is SPV and First Effective Close At is …" at bounding box center [653, 310] width 1306 height 620
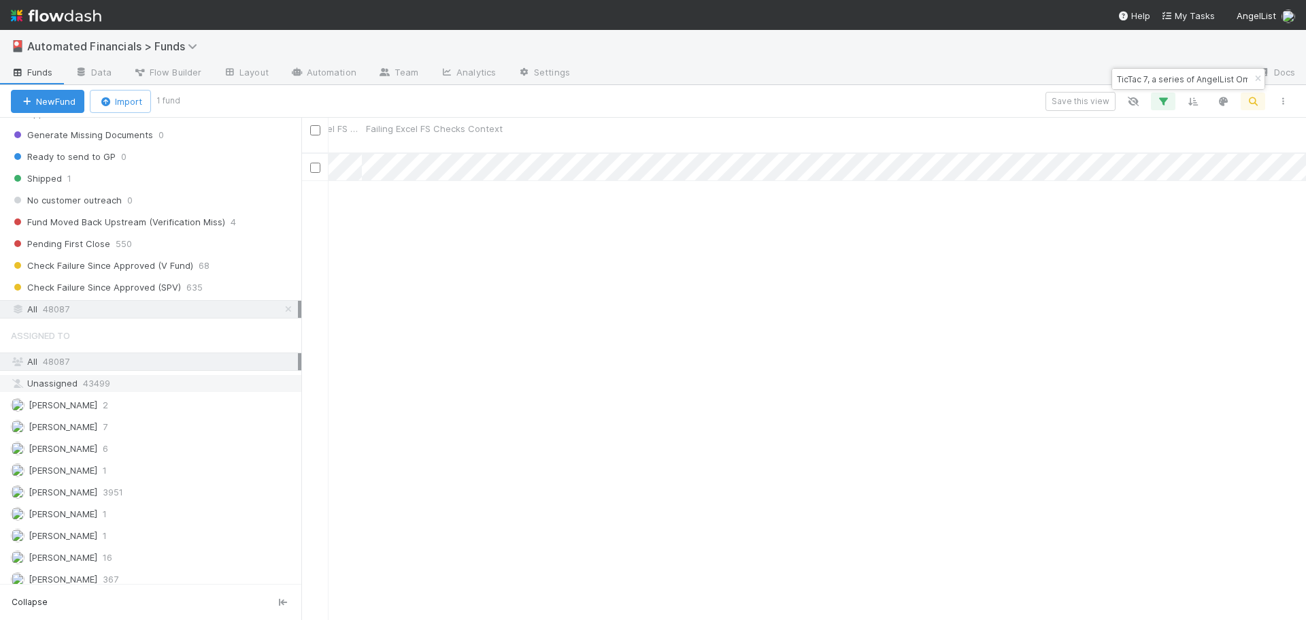
scroll to position [0, 0]
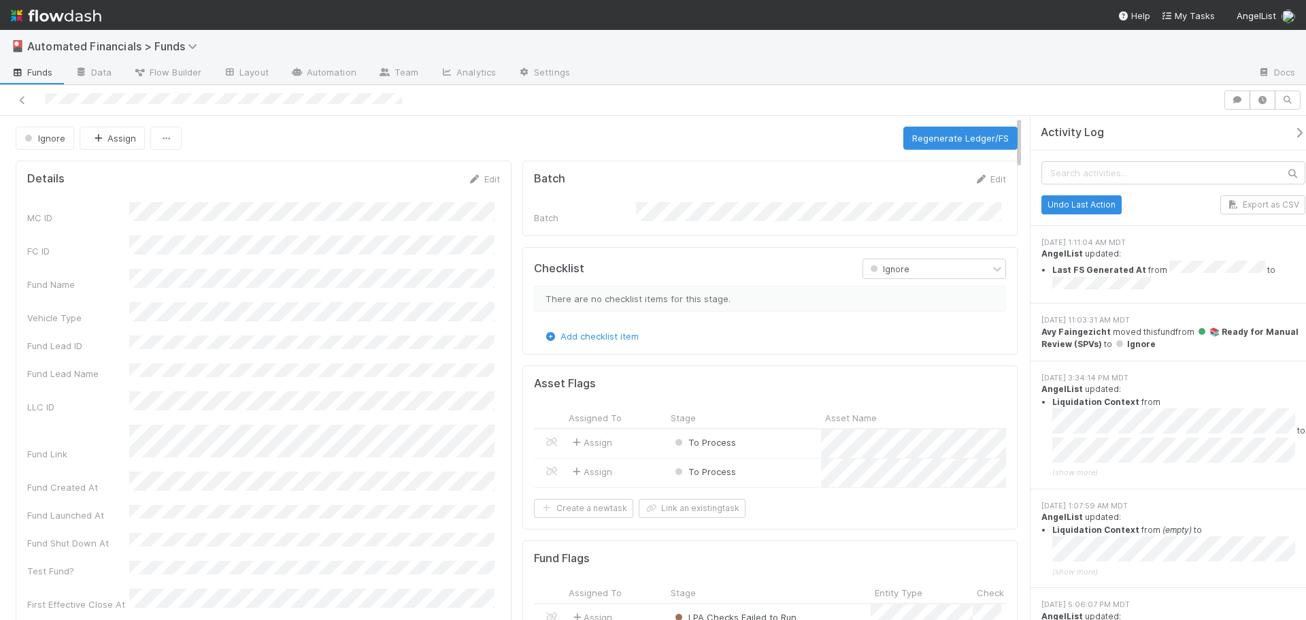
scroll to position [266, 457]
click at [22, 101] on icon at bounding box center [23, 100] width 14 height 9
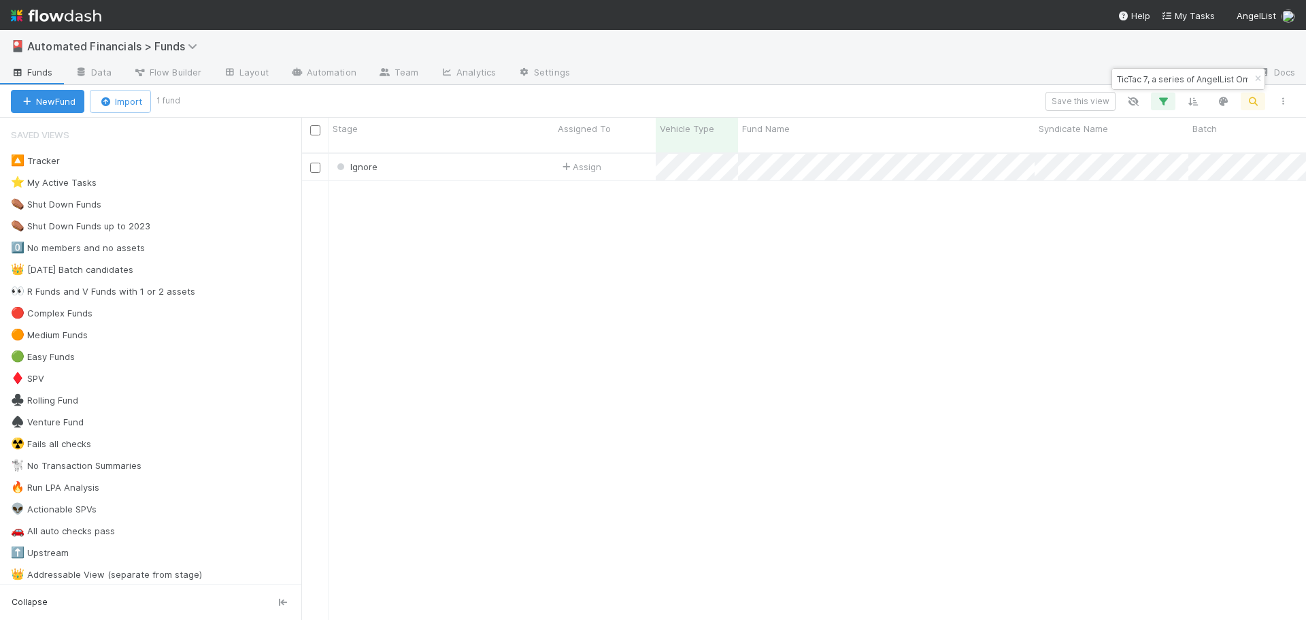
scroll to position [468, 994]
